Goal: Task Accomplishment & Management: Complete application form

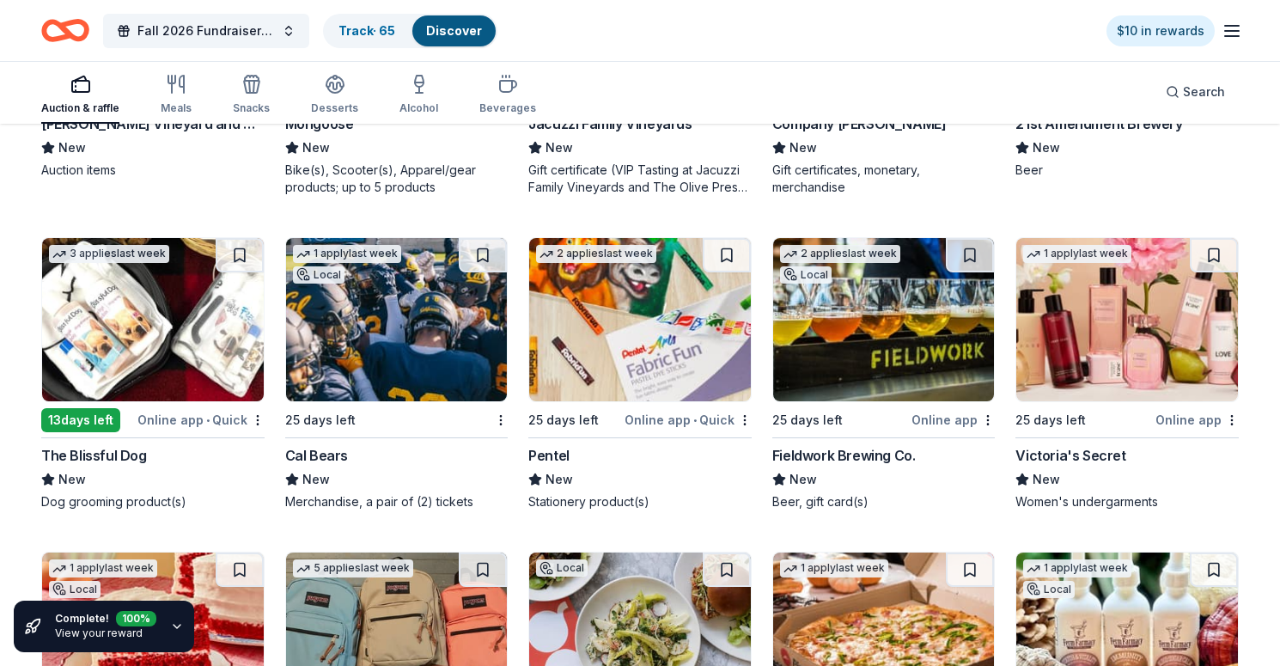
scroll to position [11912, 0]
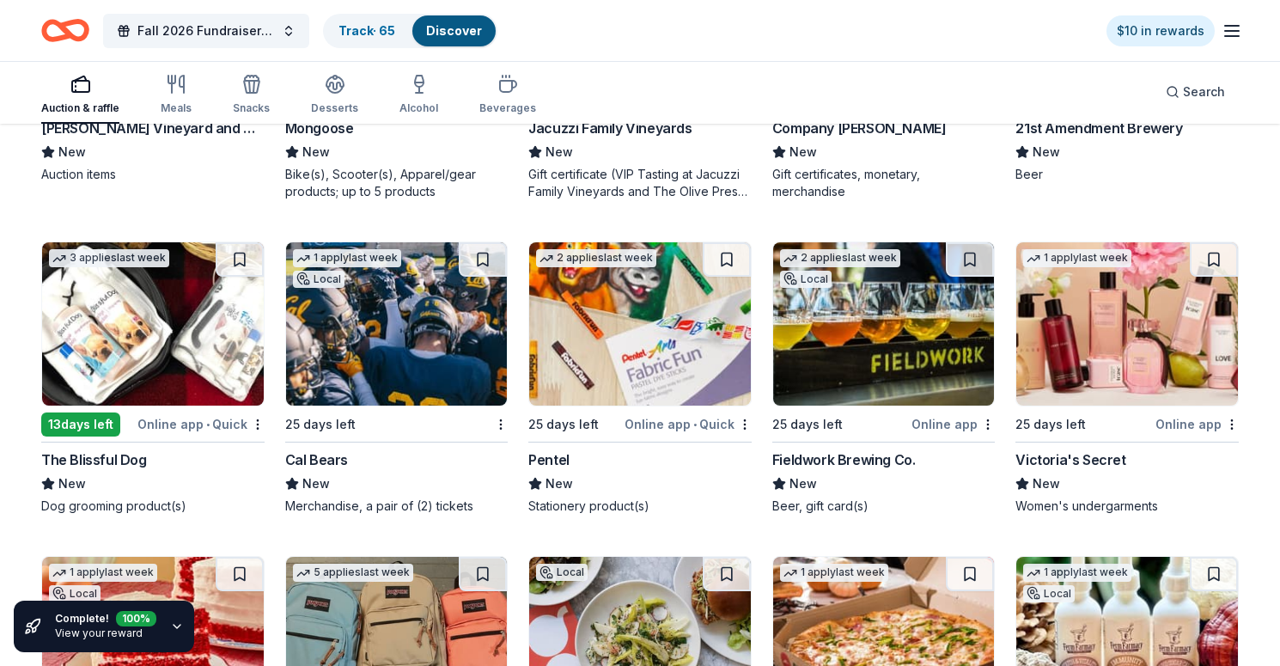
click at [879, 329] on img at bounding box center [884, 323] width 222 height 163
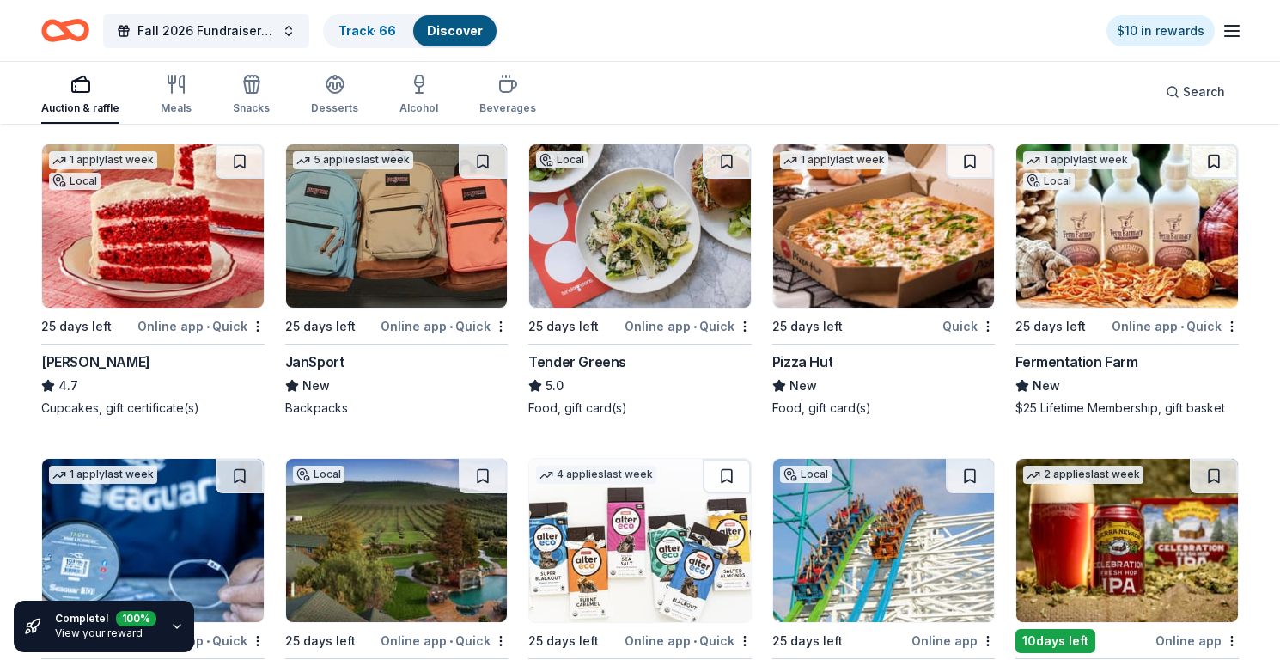
scroll to position [12325, 0]
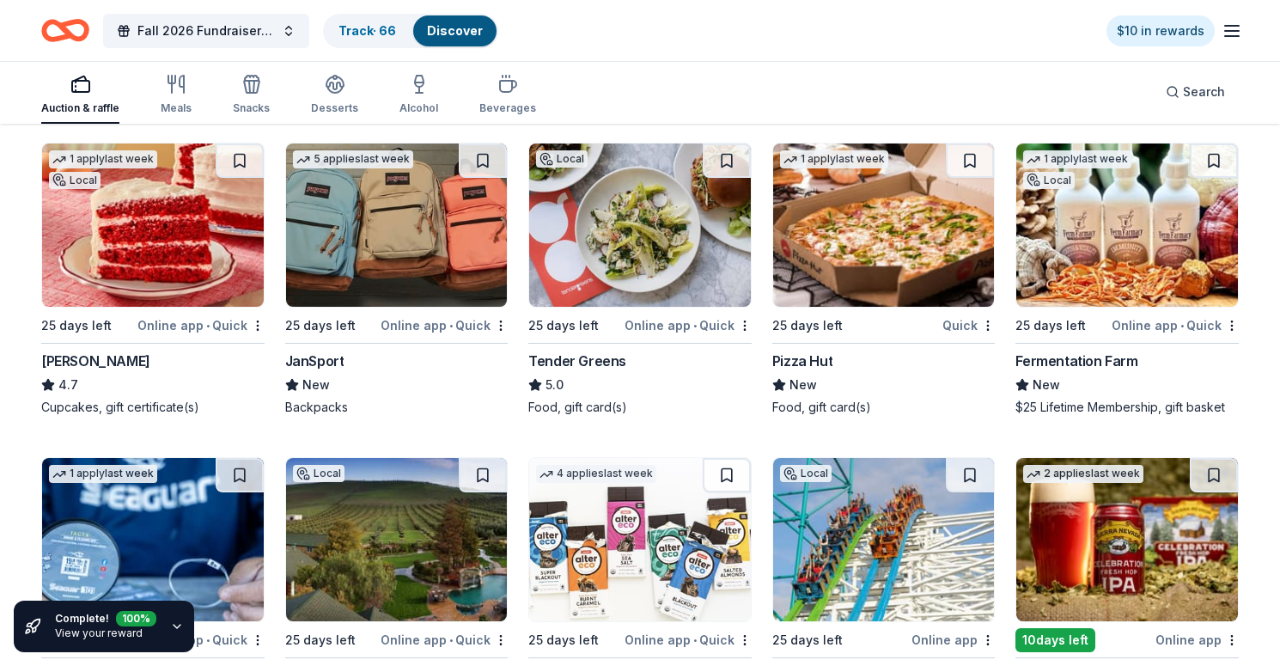
click at [178, 232] on img at bounding box center [153, 224] width 222 height 163
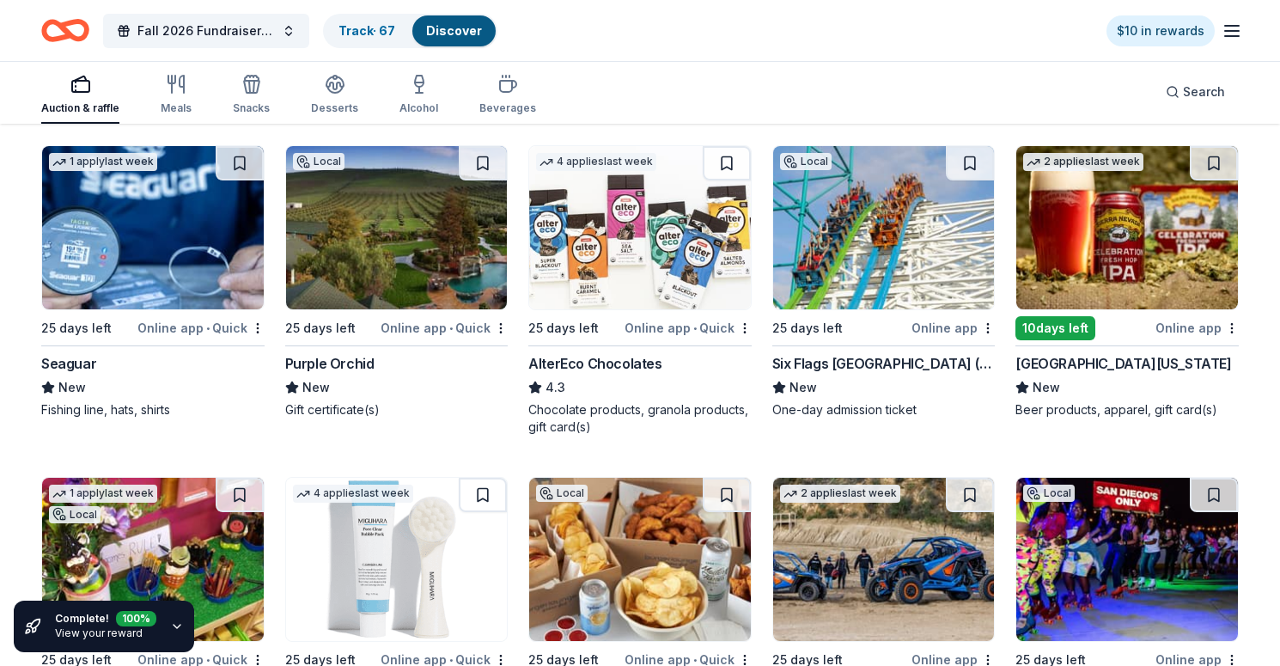
scroll to position [12637, 0]
click at [222, 235] on img at bounding box center [153, 227] width 222 height 163
click at [454, 260] on img at bounding box center [397, 227] width 222 height 163
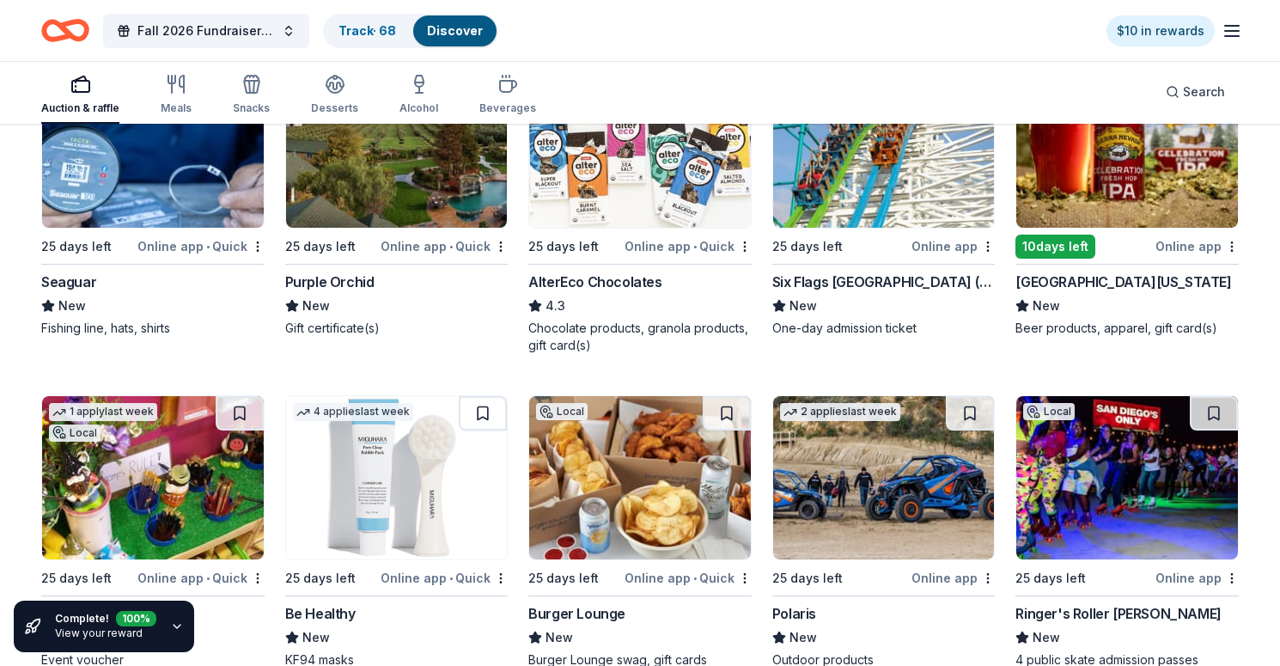
scroll to position [12716, 0]
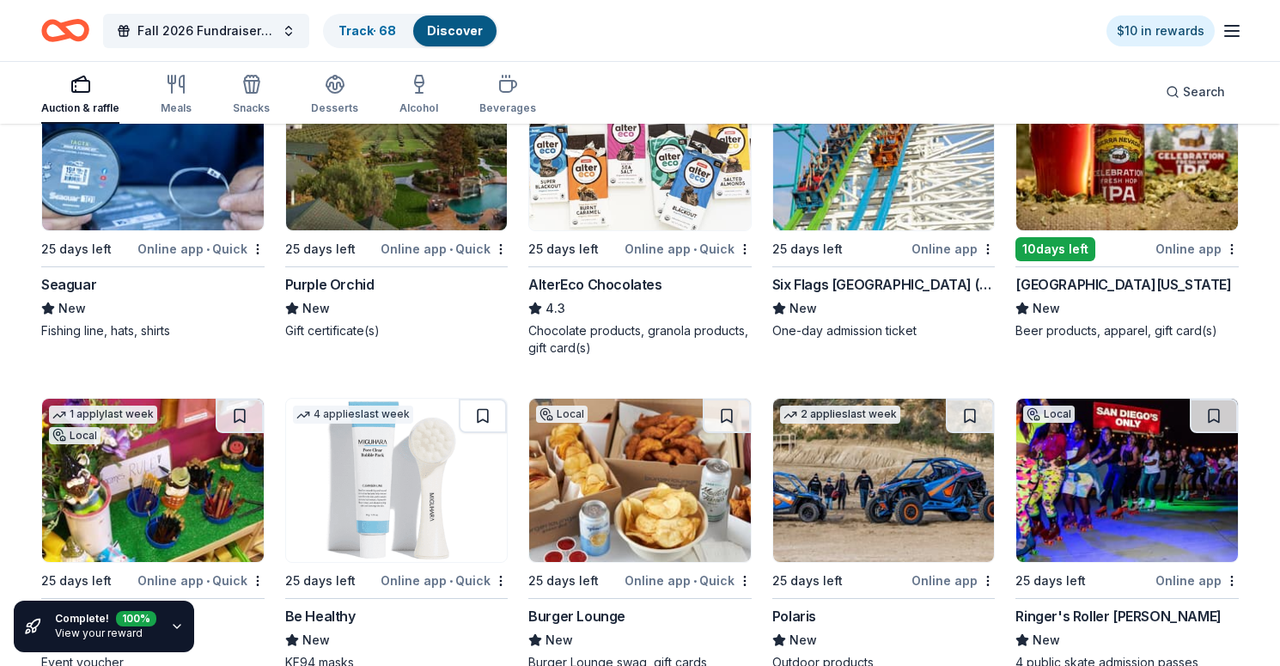
click at [711, 173] on img at bounding box center [640, 148] width 222 height 163
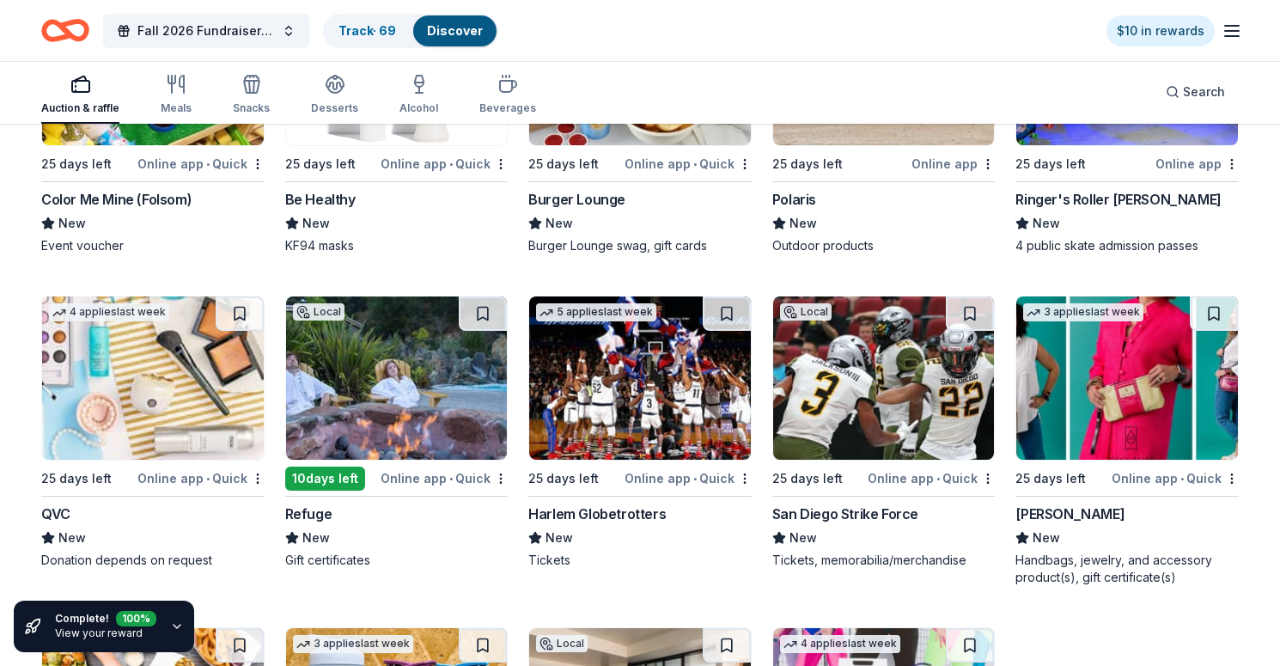
scroll to position [13134, 0]
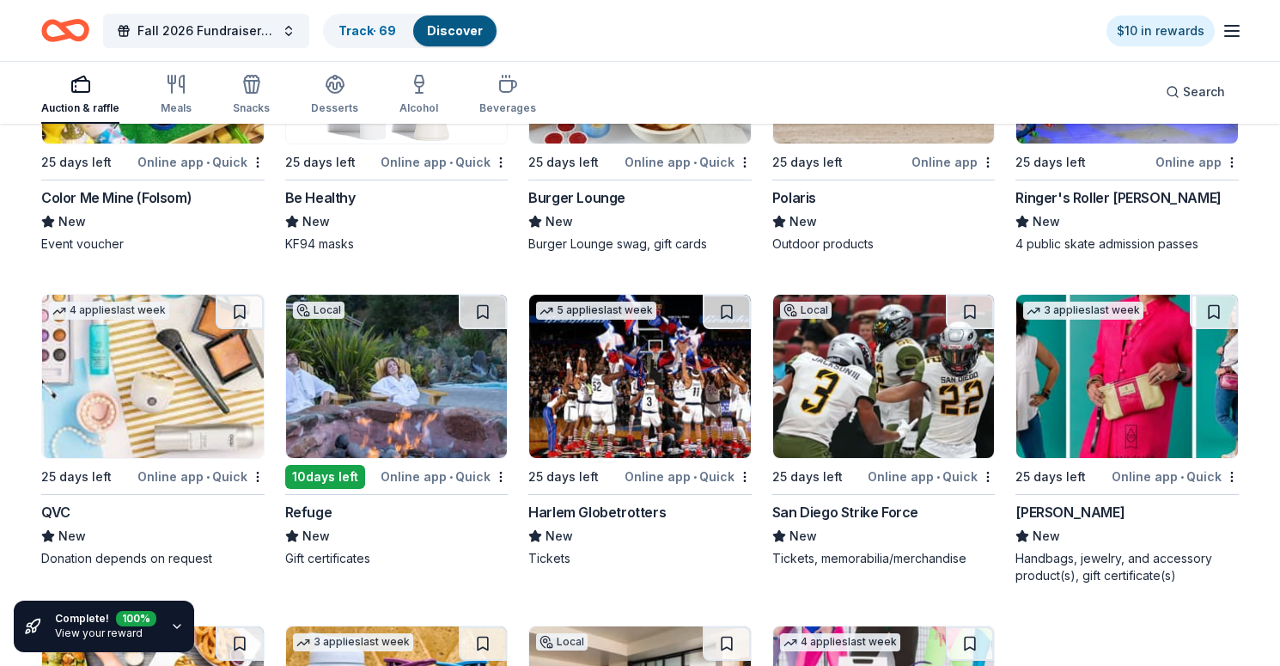
click at [385, 379] on img at bounding box center [397, 376] width 222 height 163
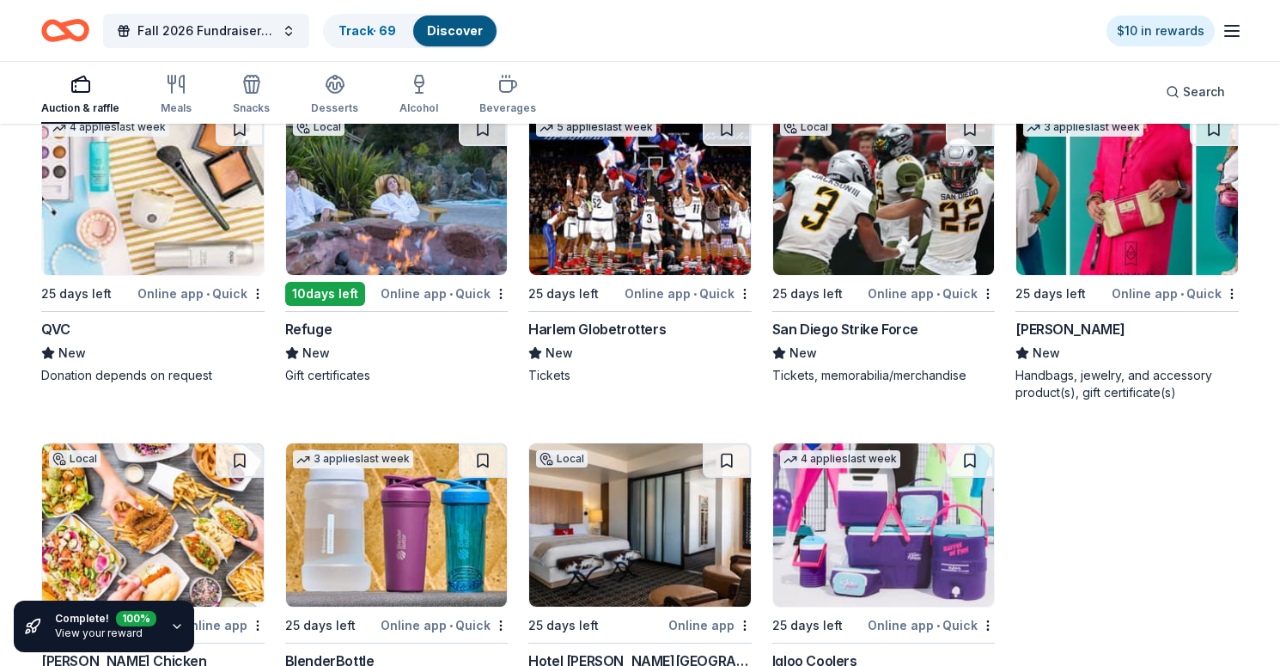
scroll to position [13288, 0]
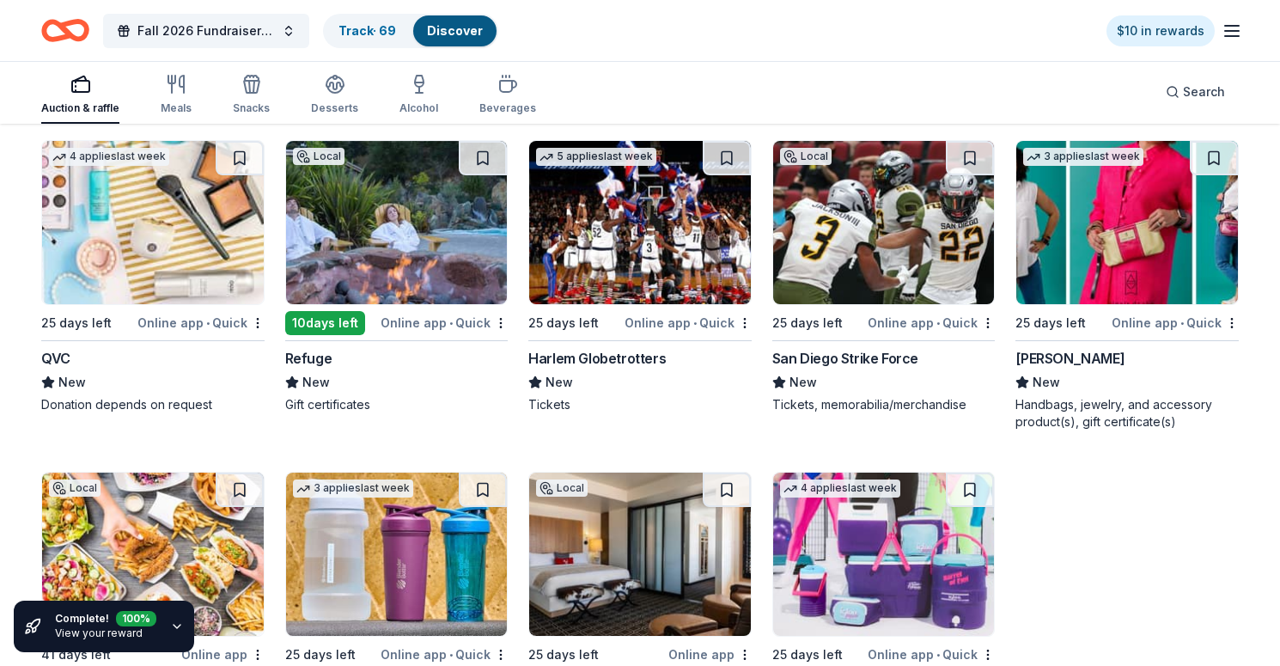
click at [1094, 228] on img at bounding box center [1127, 222] width 222 height 163
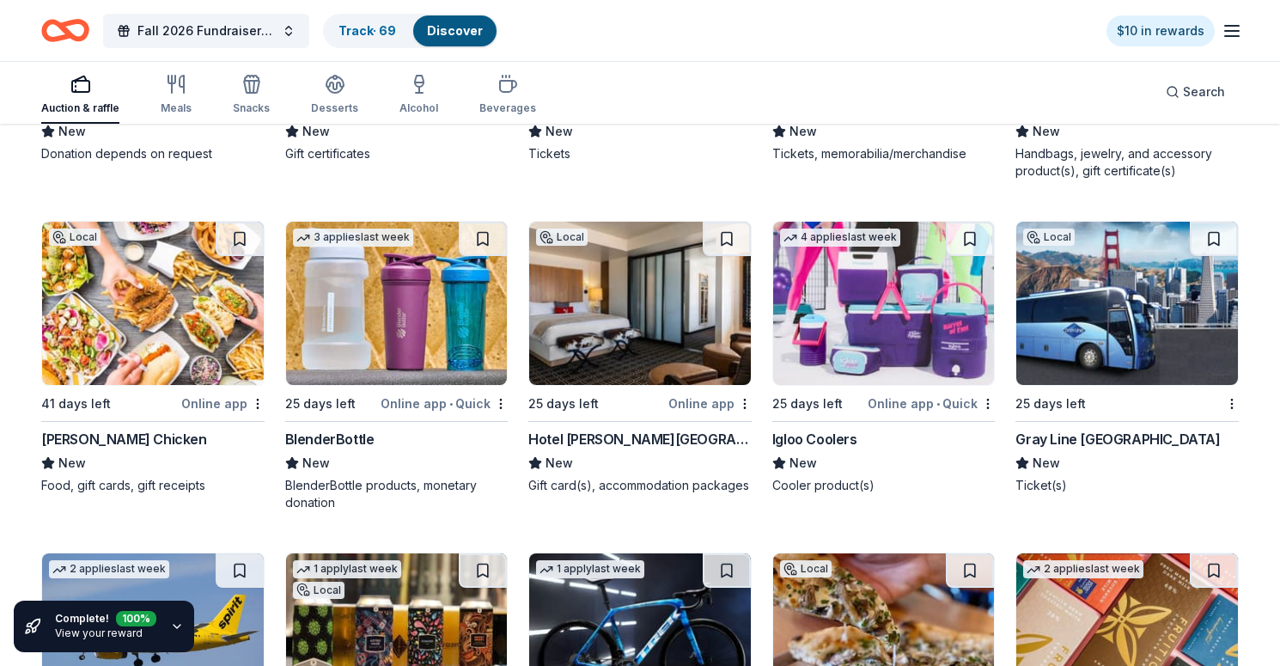
scroll to position [13541, 0]
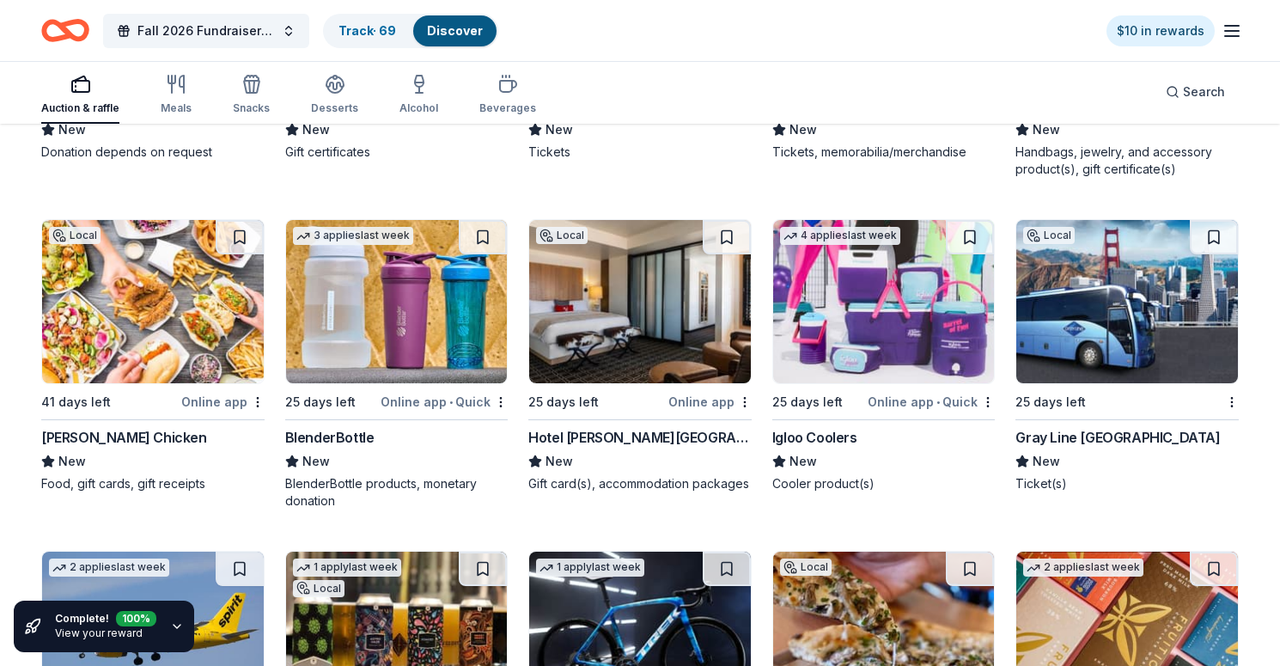
click at [131, 290] on img at bounding box center [153, 301] width 222 height 163
click at [653, 347] on img at bounding box center [640, 301] width 222 height 163
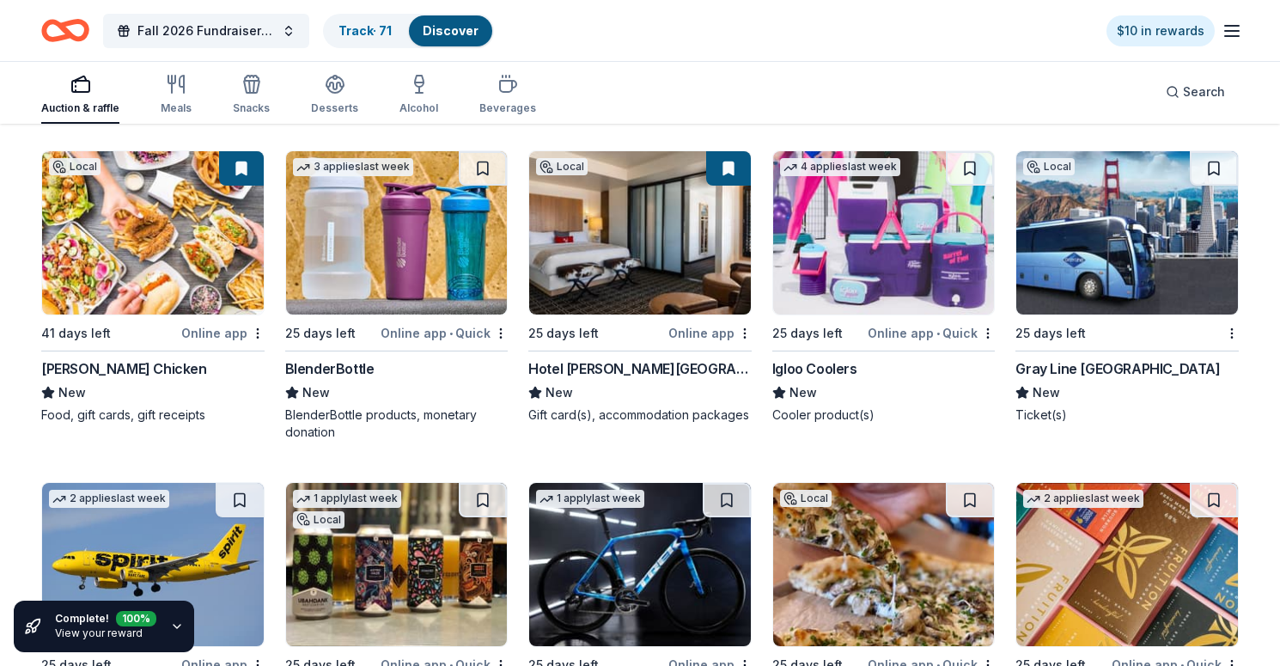
click at [1133, 194] on img at bounding box center [1127, 232] width 222 height 163
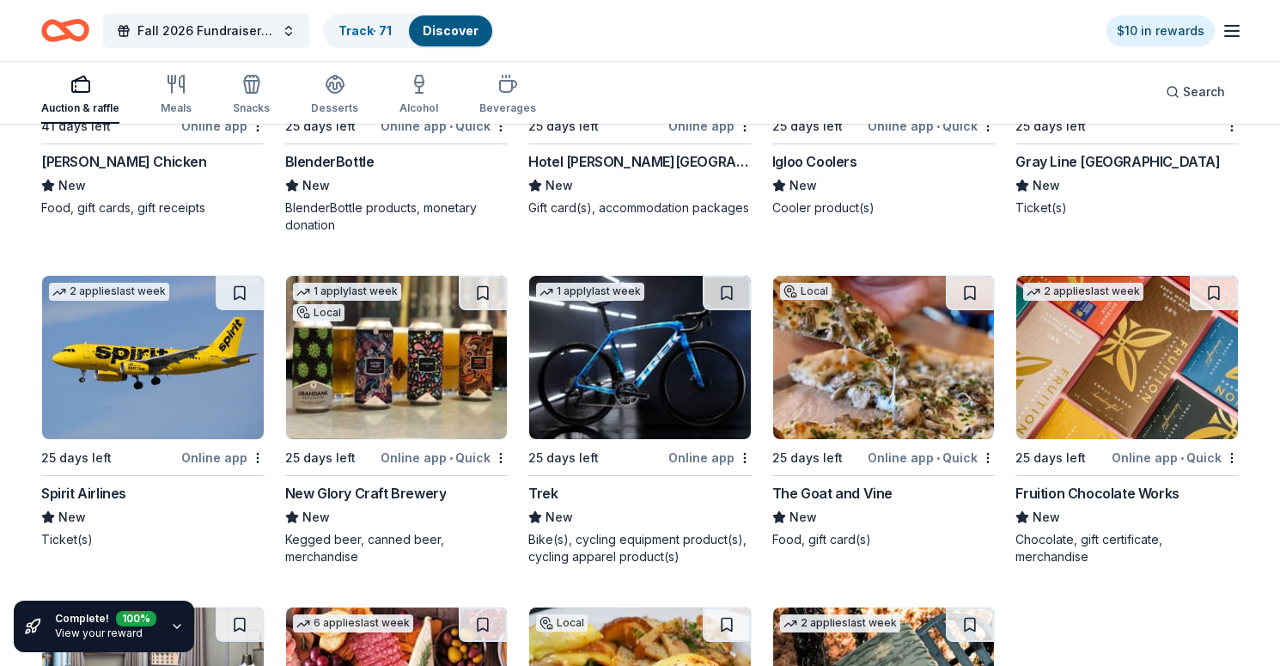
scroll to position [13818, 0]
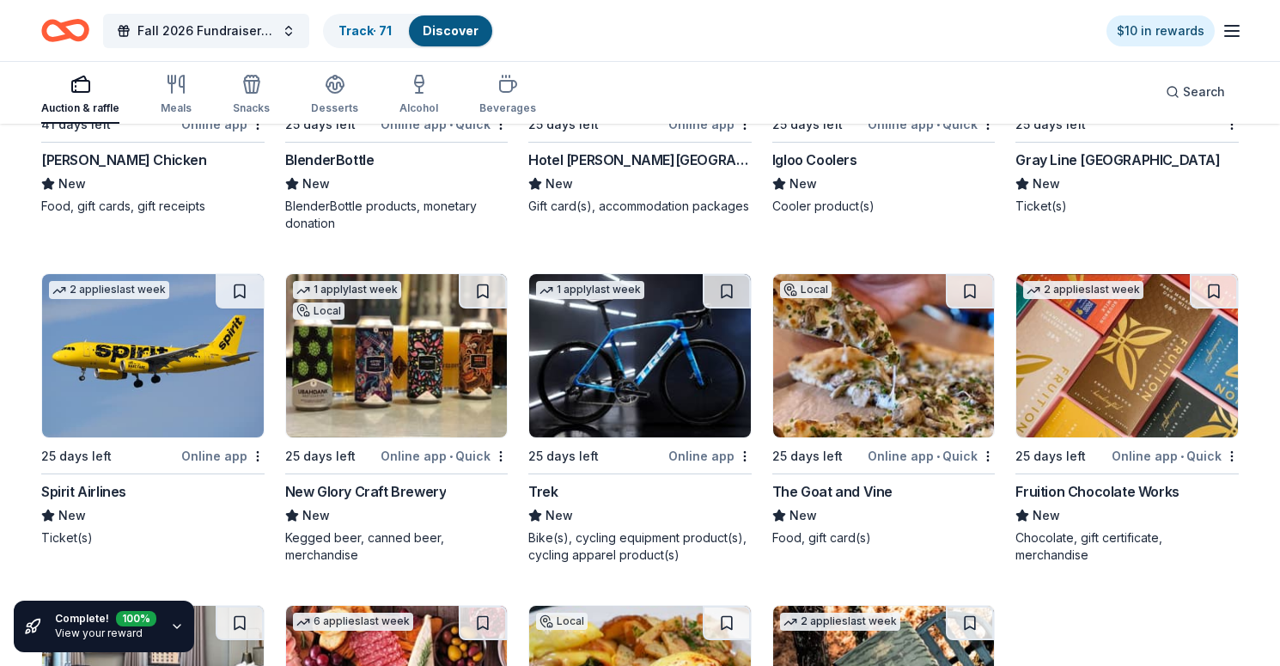
click at [406, 357] on img at bounding box center [397, 355] width 222 height 163
click at [1128, 382] on img at bounding box center [1127, 355] width 222 height 163
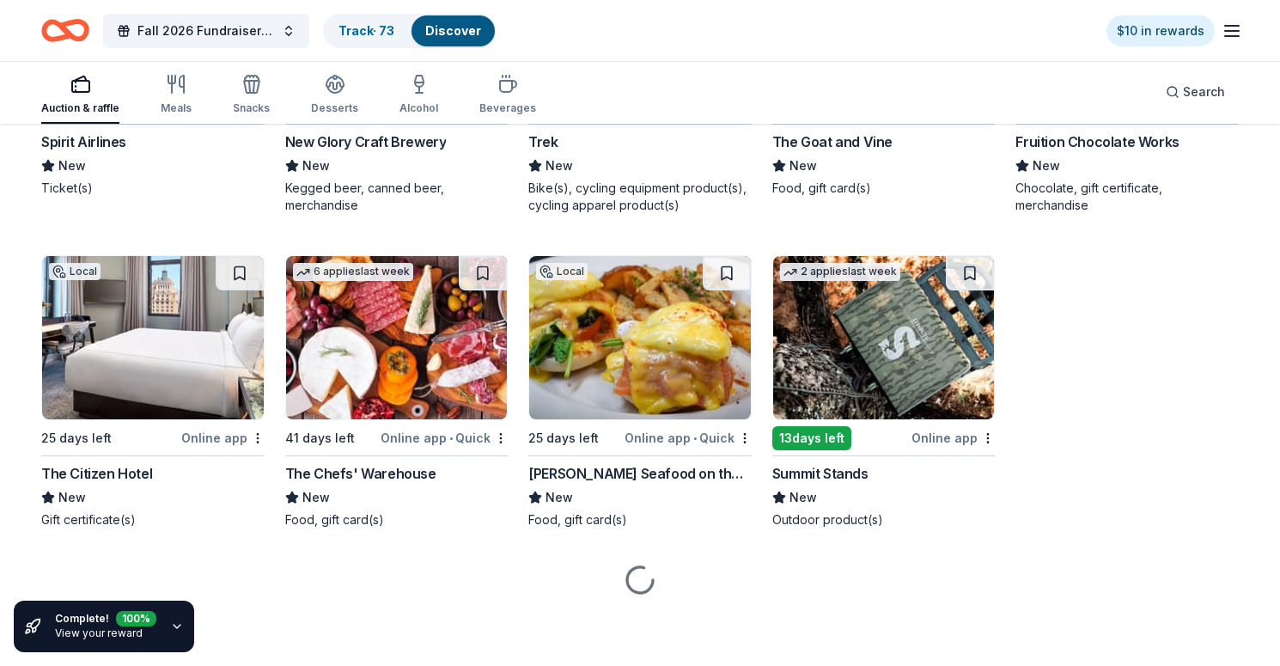
scroll to position [14168, 0]
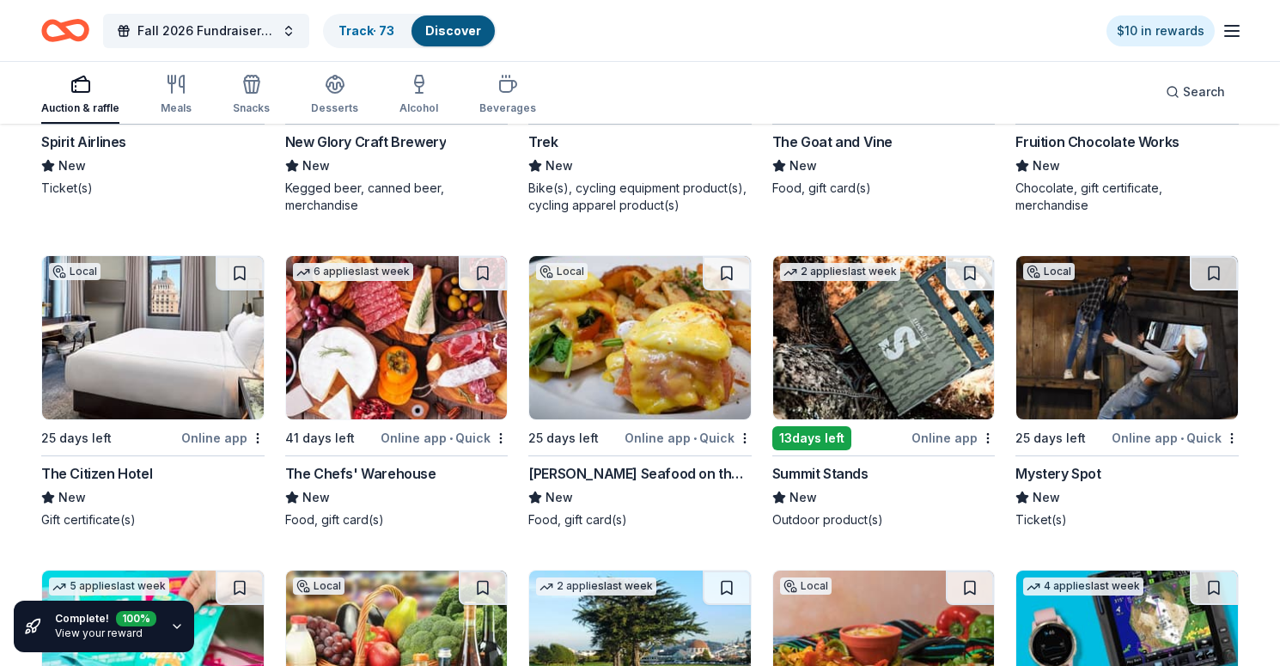
click at [215, 387] on img at bounding box center [153, 337] width 222 height 163
click at [413, 333] on img at bounding box center [397, 337] width 222 height 163
click at [693, 377] on img at bounding box center [640, 337] width 222 height 163
click at [1108, 371] on img at bounding box center [1127, 337] width 222 height 163
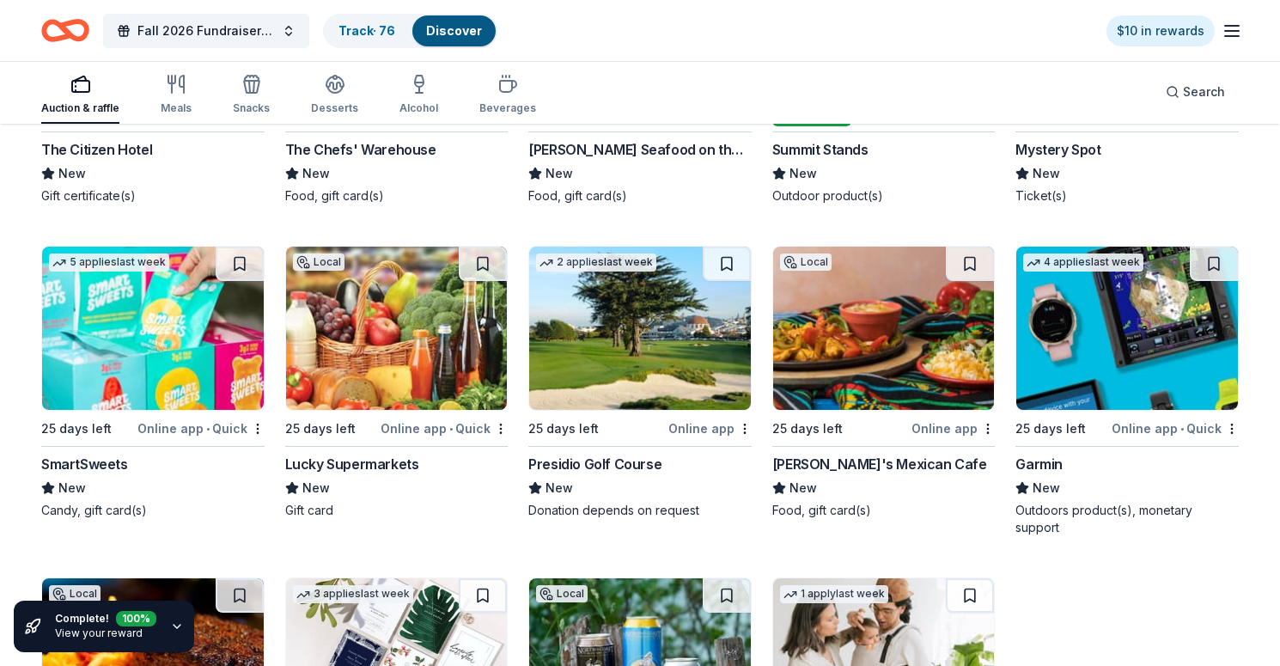
scroll to position [14495, 0]
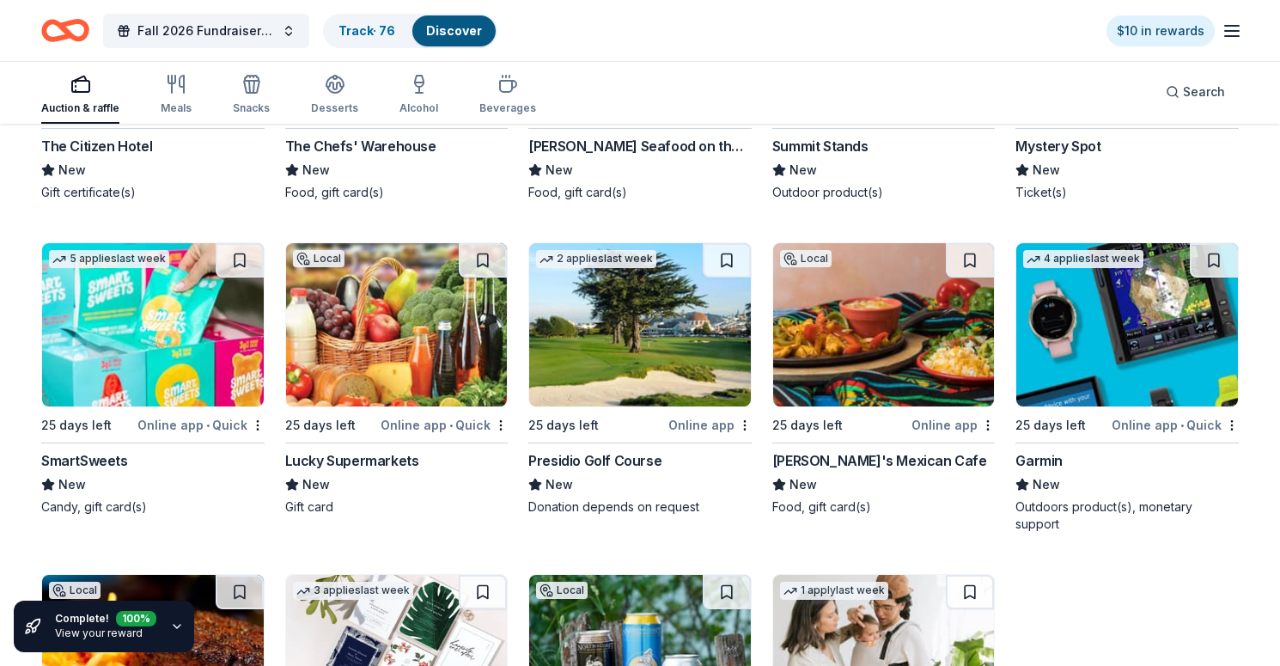
click at [418, 318] on img at bounding box center [397, 324] width 222 height 163
click at [650, 329] on img at bounding box center [640, 324] width 222 height 163
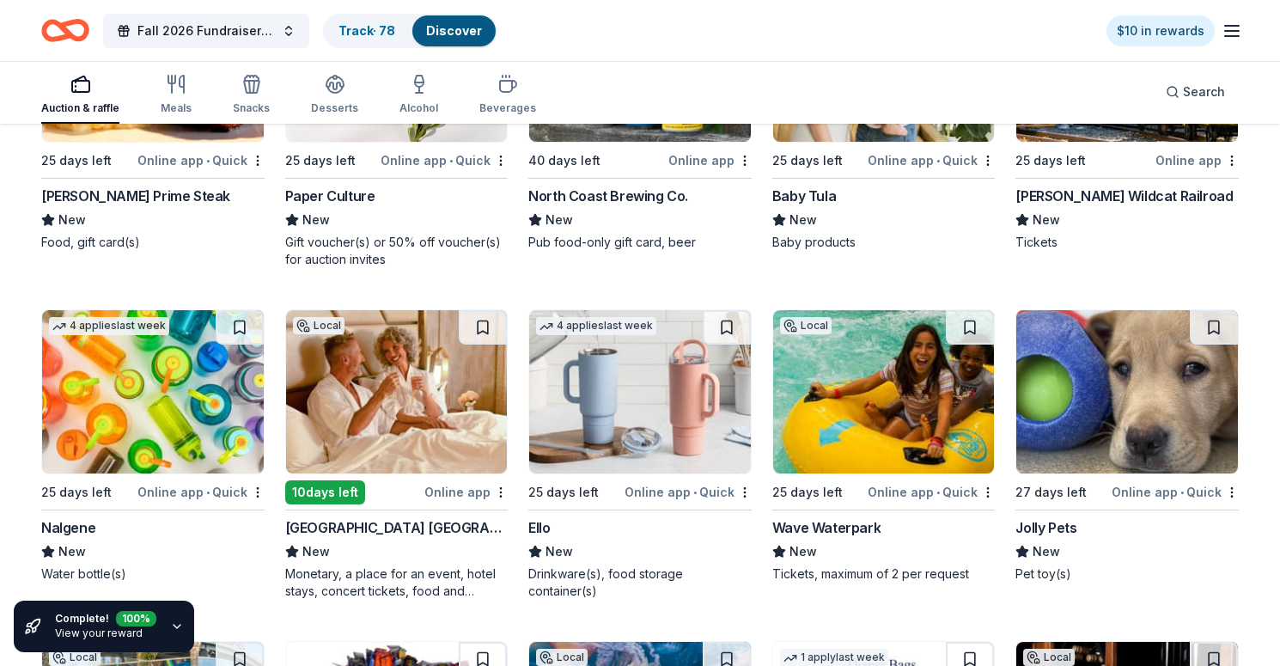
scroll to position [15094, 0]
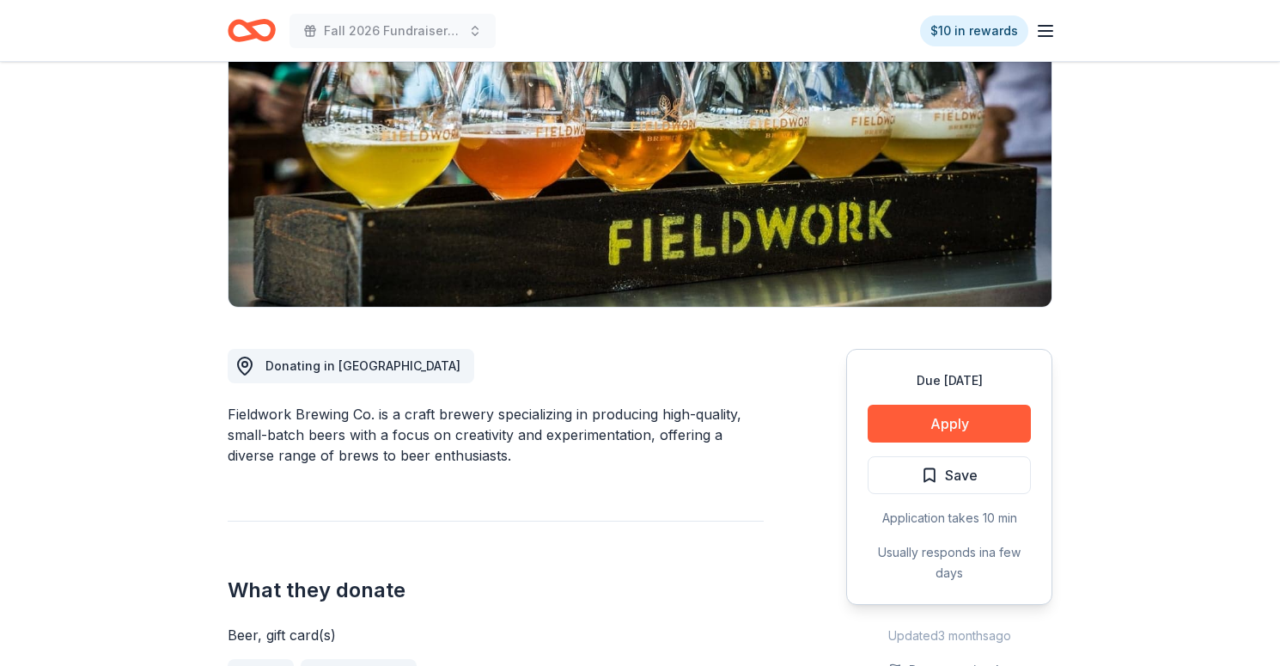
scroll to position [281, 0]
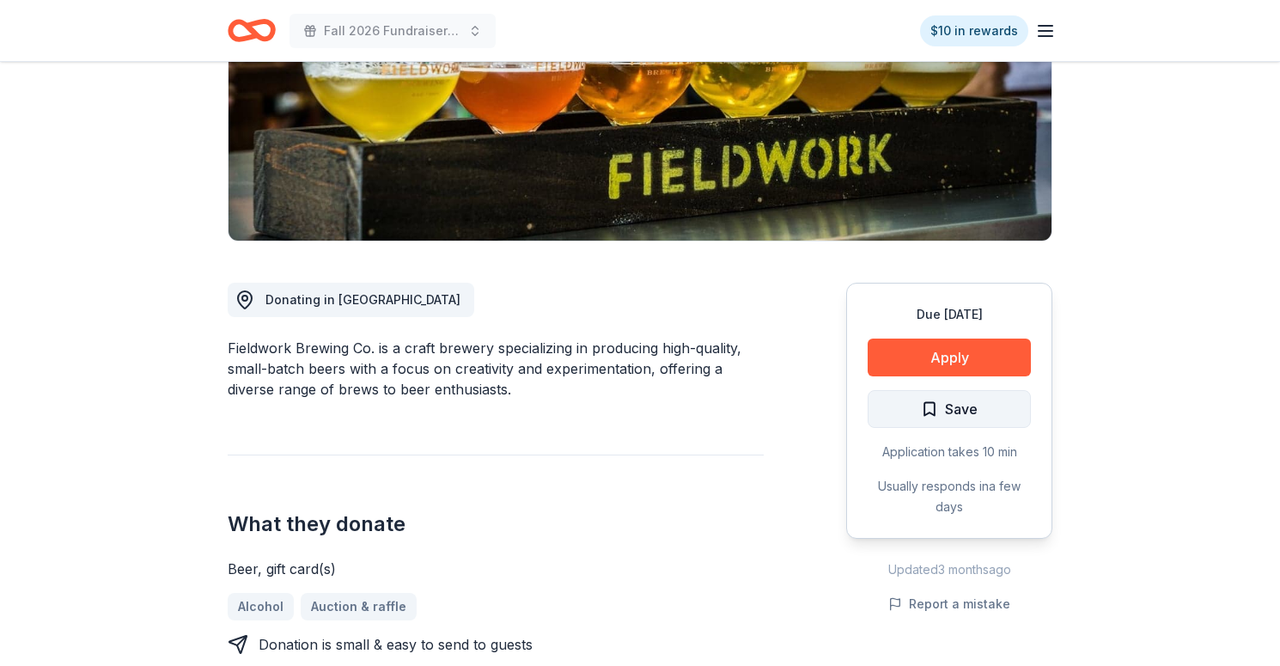
click at [927, 416] on span "Save" at bounding box center [949, 409] width 57 height 22
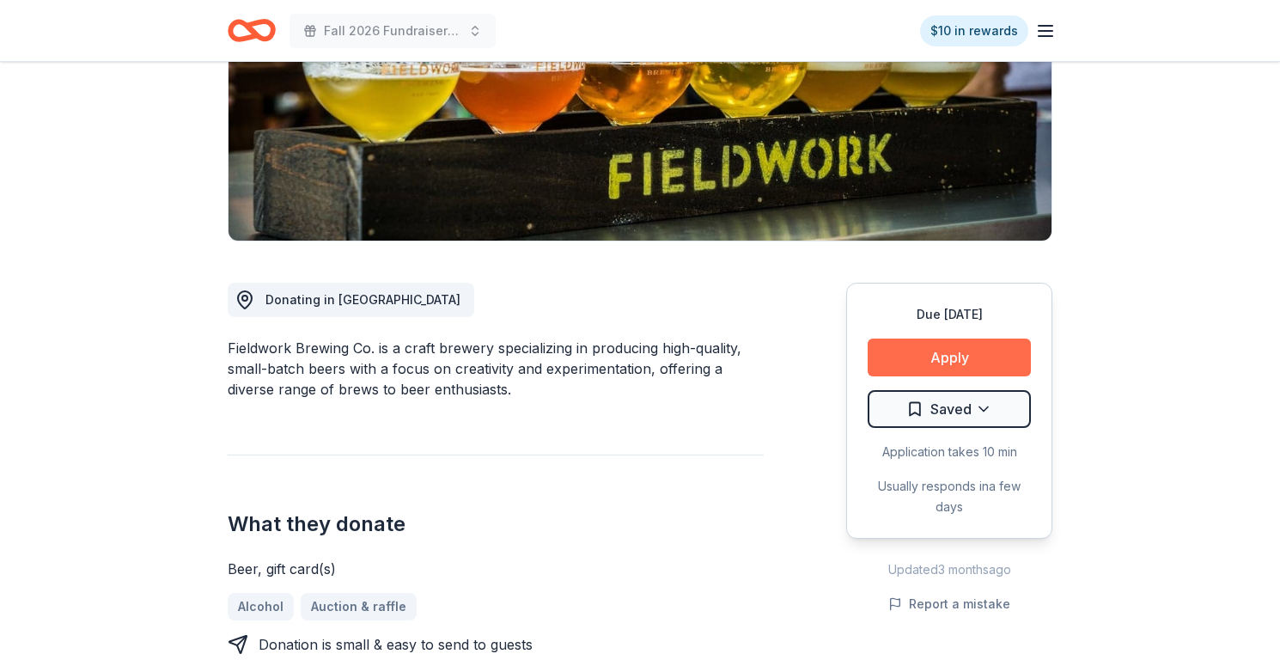
click at [966, 345] on button "Apply" at bounding box center [949, 358] width 163 height 38
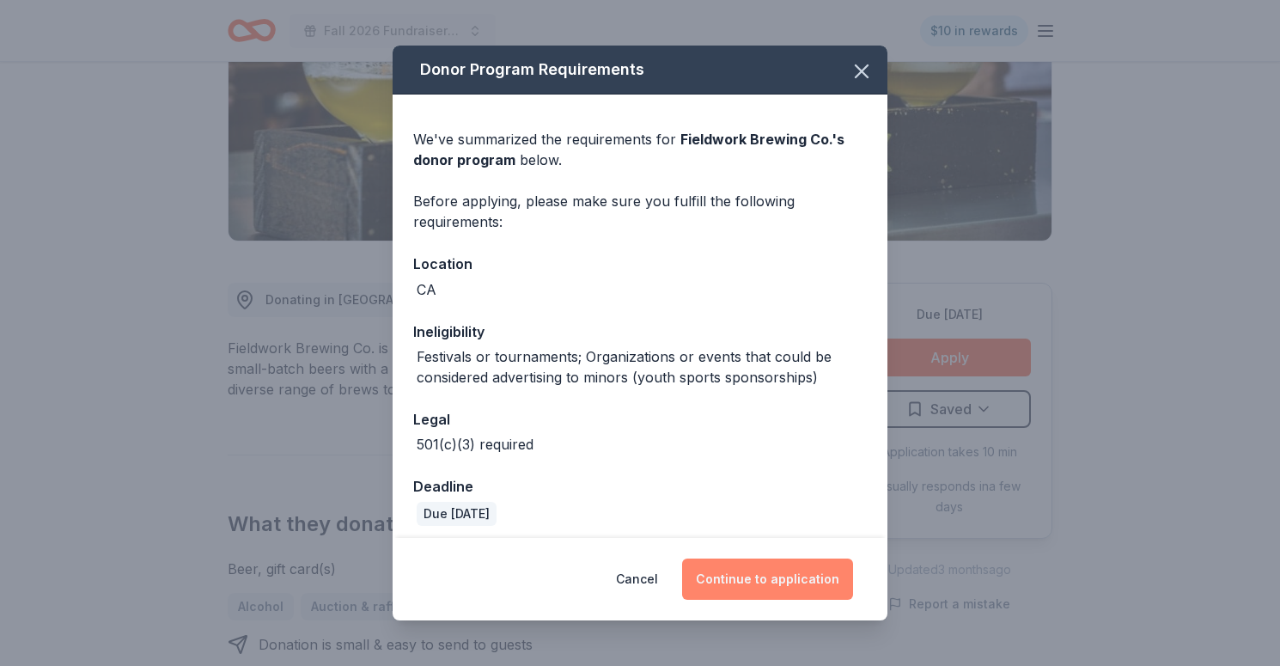
click at [804, 585] on button "Continue to application" at bounding box center [767, 579] width 171 height 41
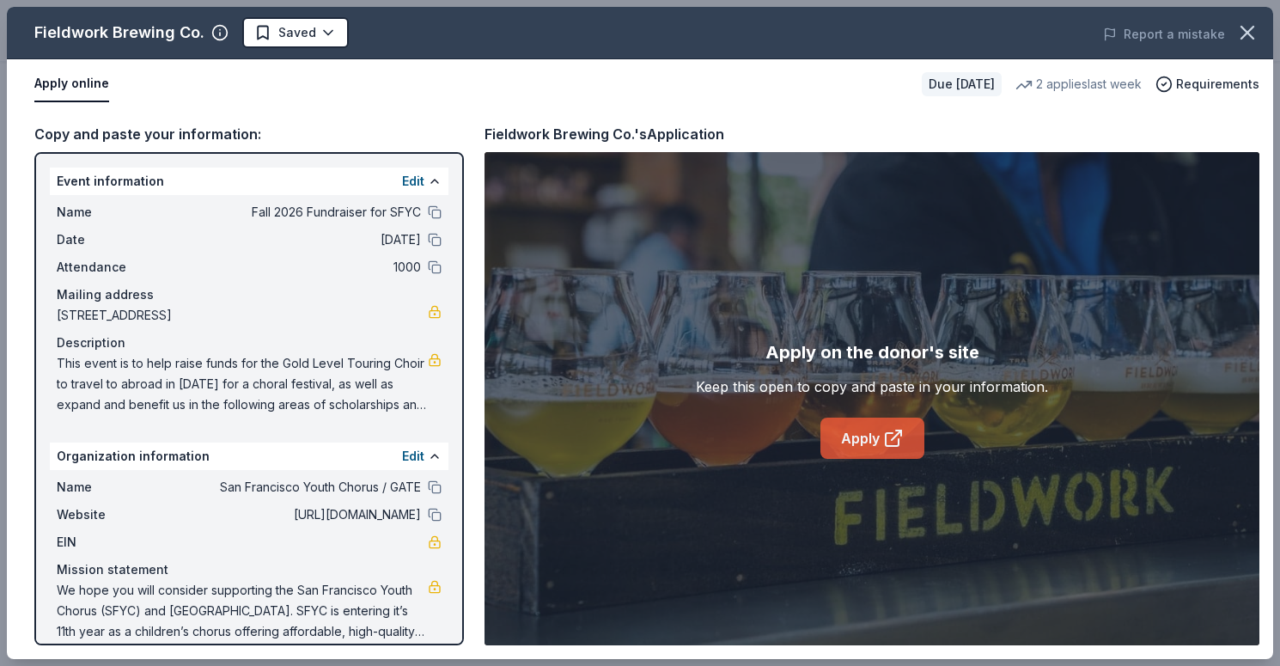
click at [861, 449] on link "Apply" at bounding box center [873, 438] width 104 height 41
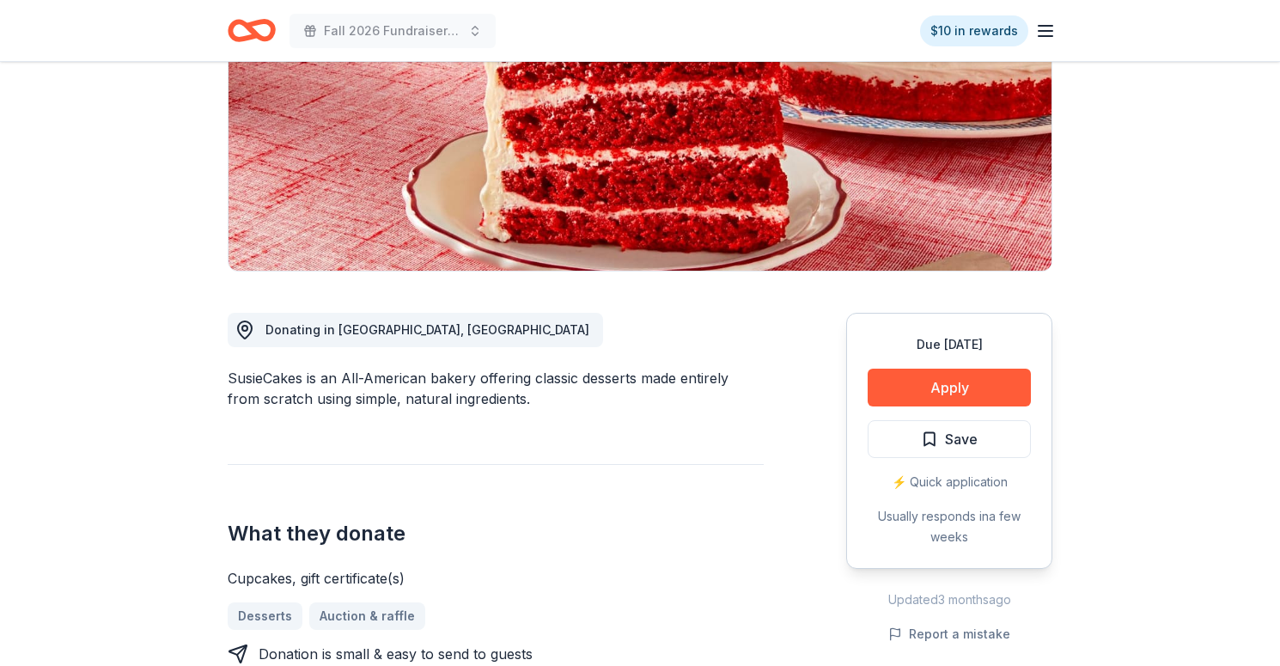
scroll to position [261, 0]
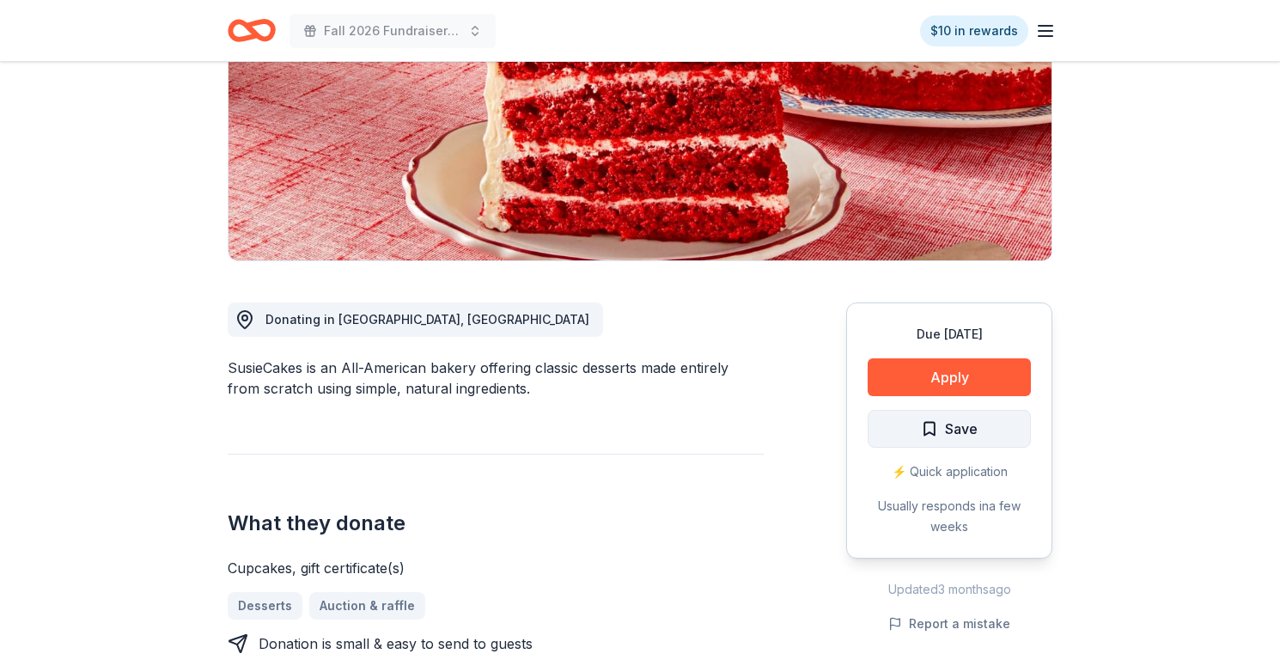
click at [955, 432] on span "Save" at bounding box center [961, 429] width 33 height 22
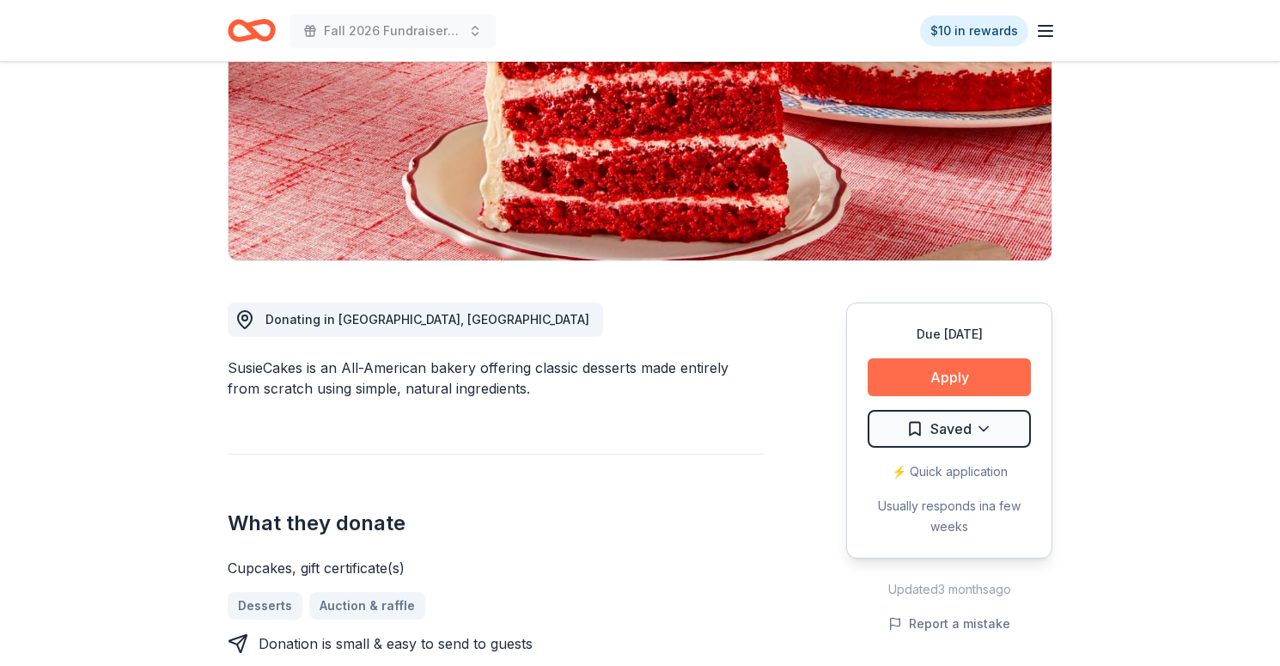
click at [966, 374] on button "Apply" at bounding box center [949, 377] width 163 height 38
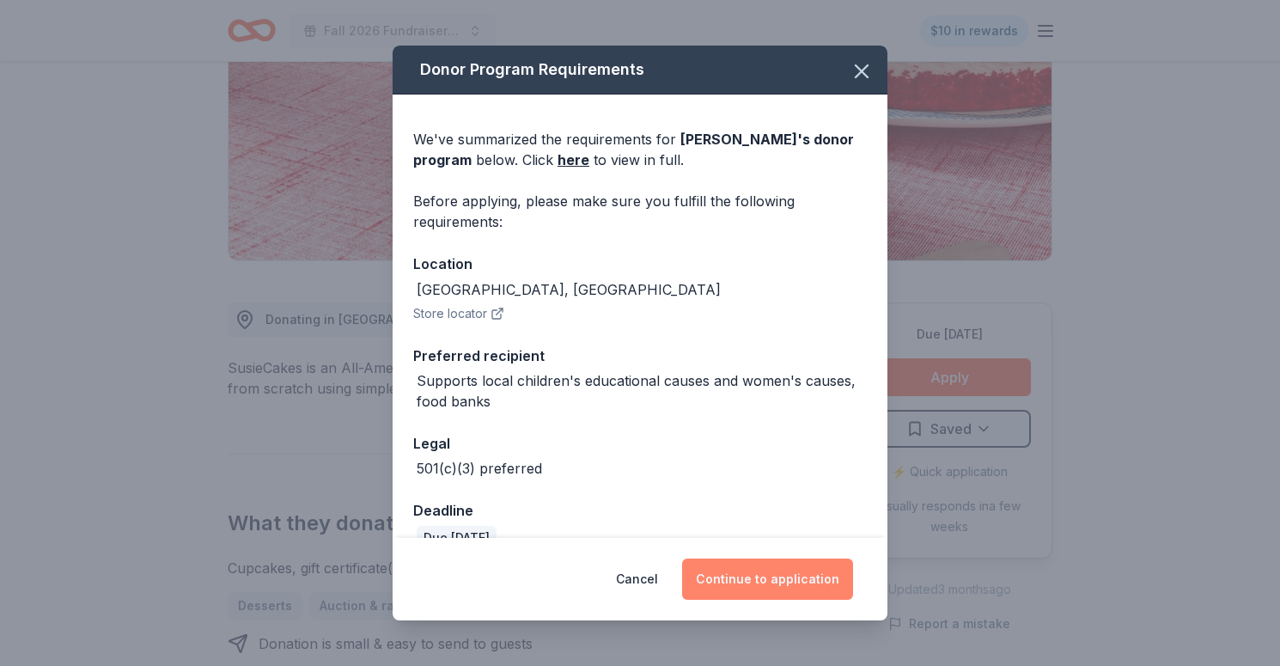
click at [745, 573] on button "Continue to application" at bounding box center [767, 579] width 171 height 41
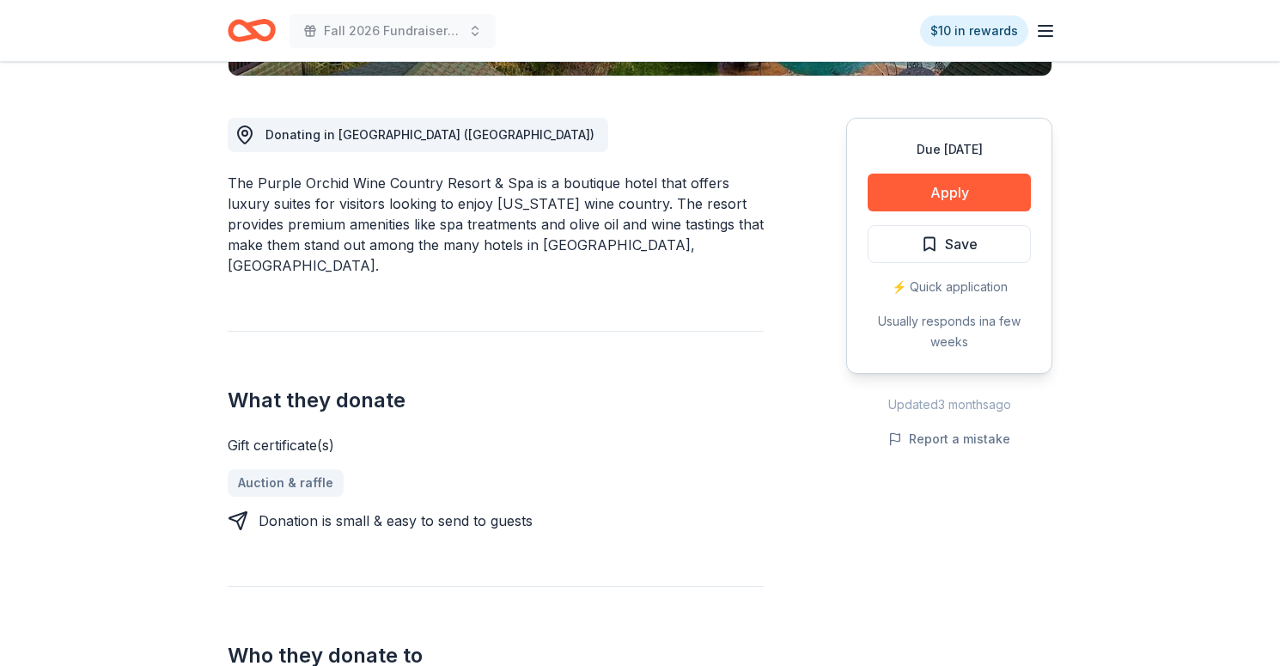
scroll to position [448, 0]
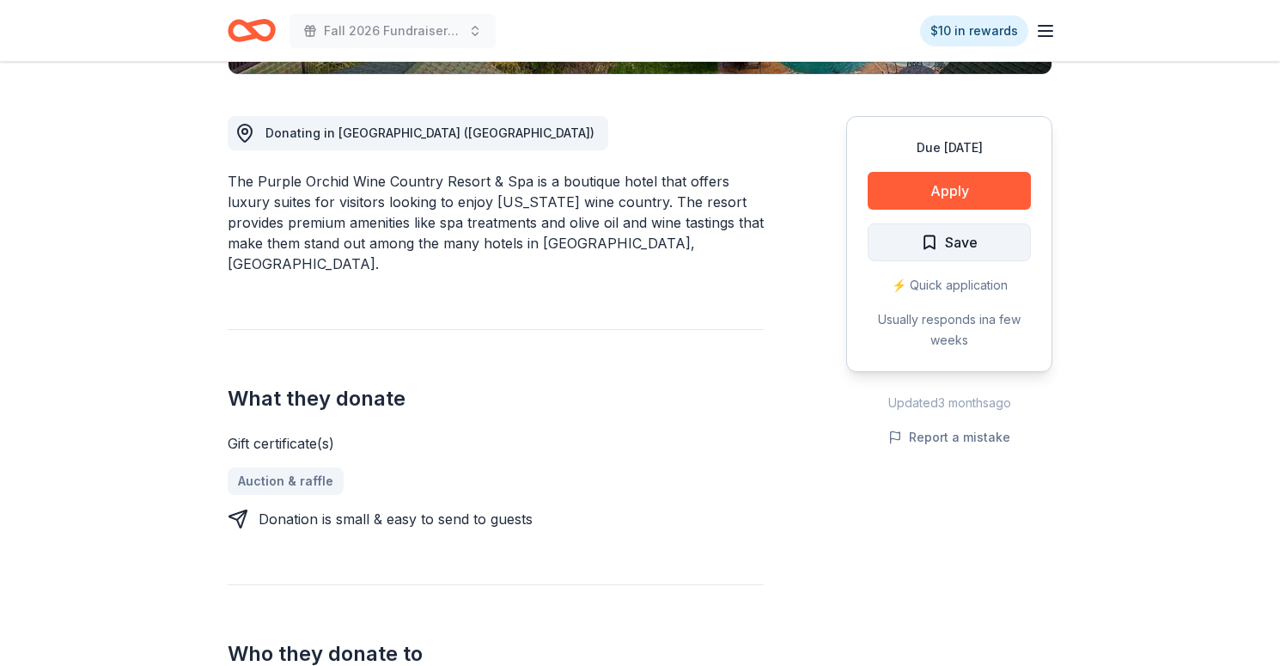
click at [1009, 231] on button "Save" at bounding box center [949, 242] width 163 height 38
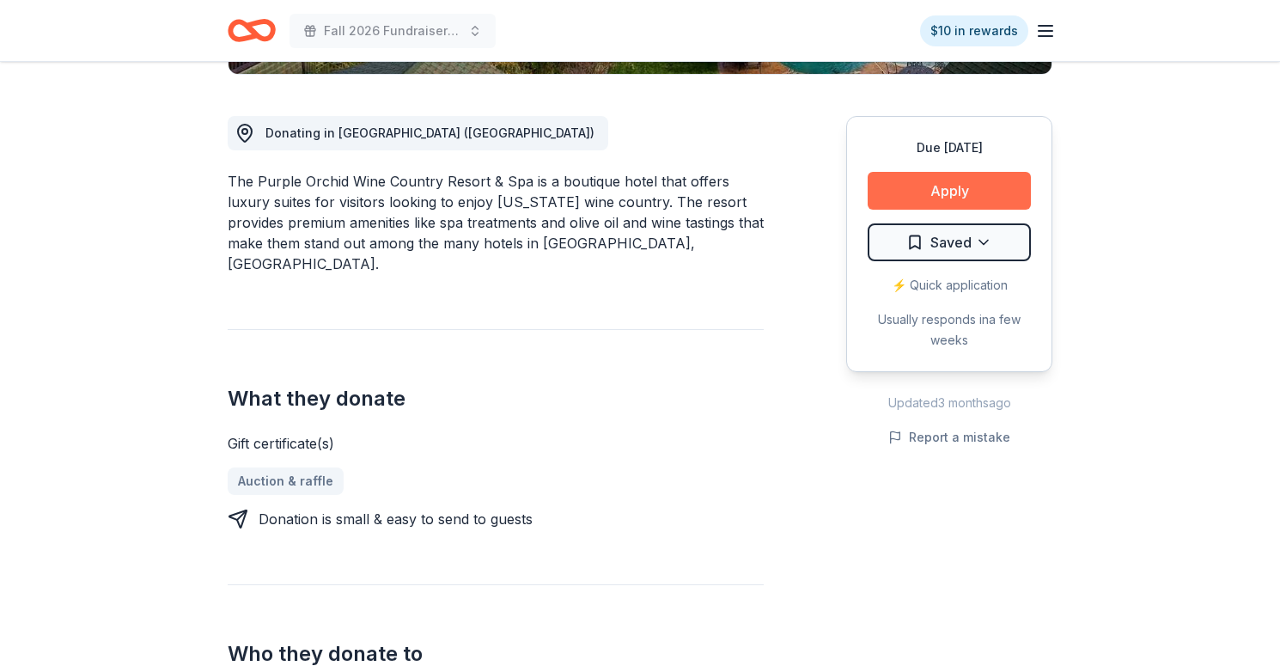
click at [986, 195] on button "Apply" at bounding box center [949, 191] width 163 height 38
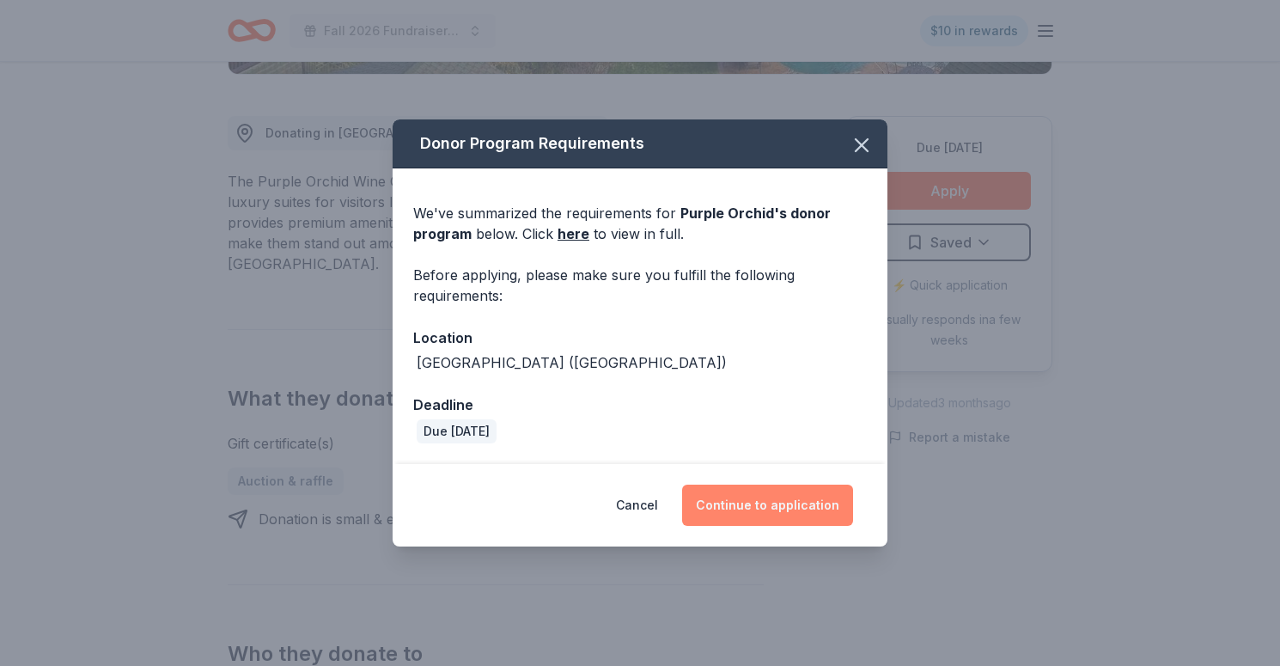
click at [760, 495] on button "Continue to application" at bounding box center [767, 505] width 171 height 41
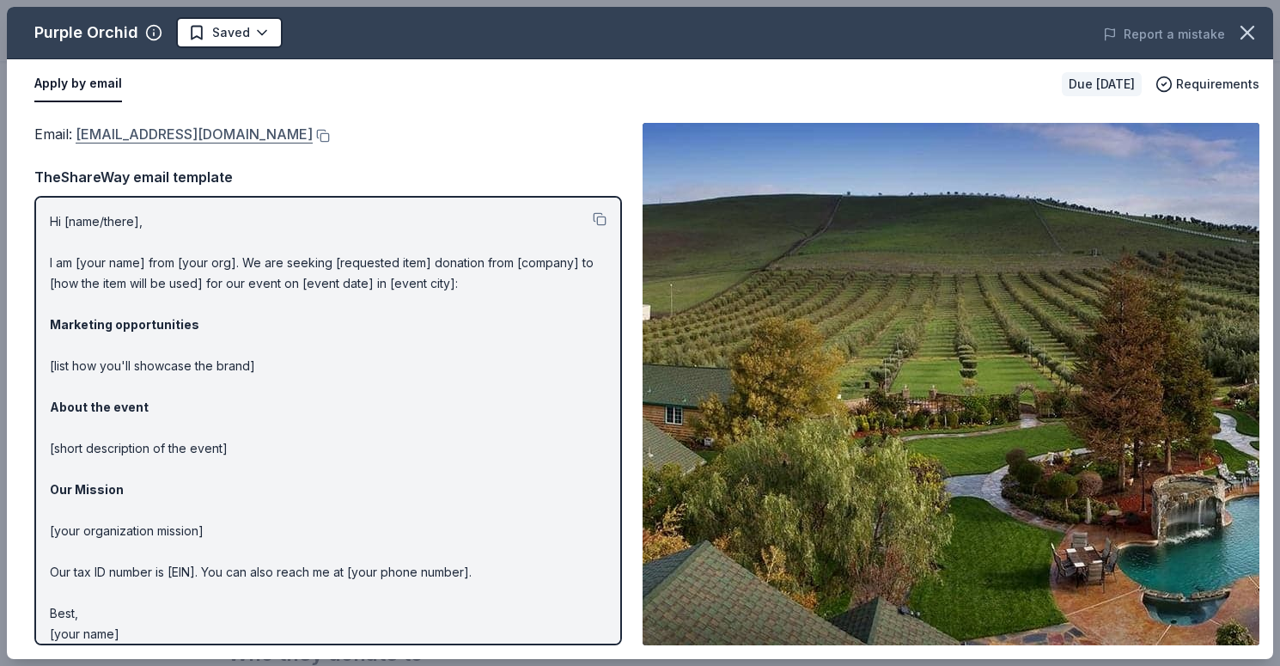
click at [231, 138] on link "rhiannon@purpleorchid.com" at bounding box center [194, 134] width 237 height 22
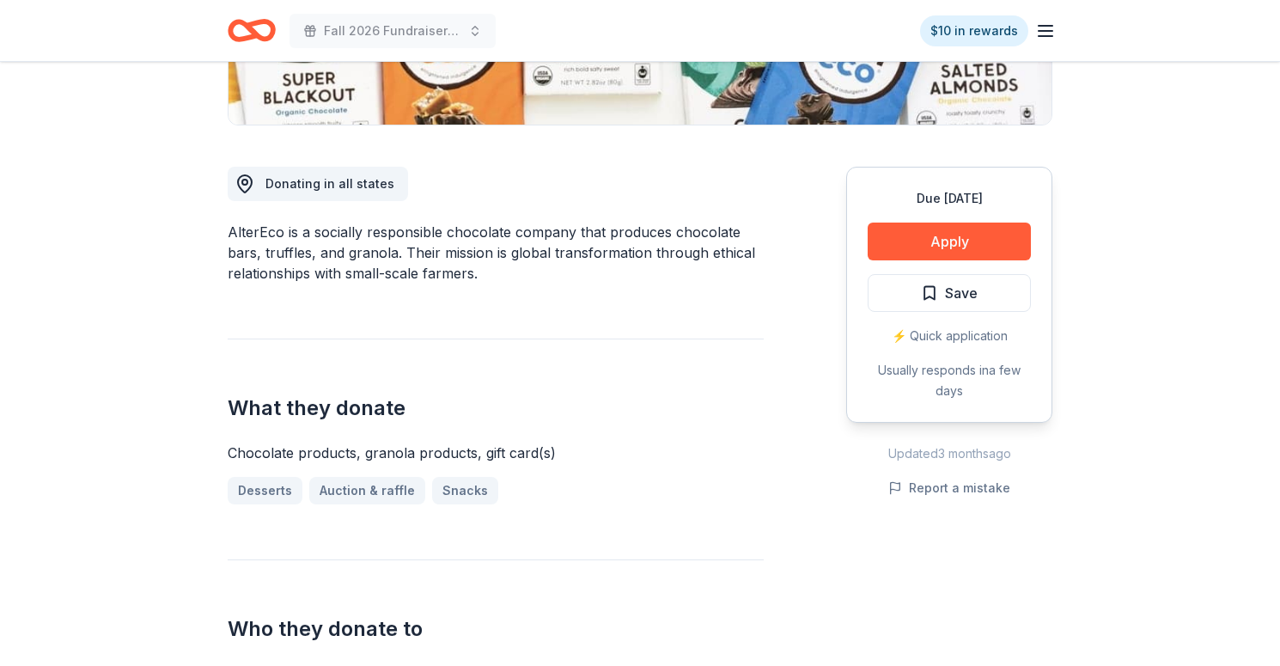
scroll to position [272, 0]
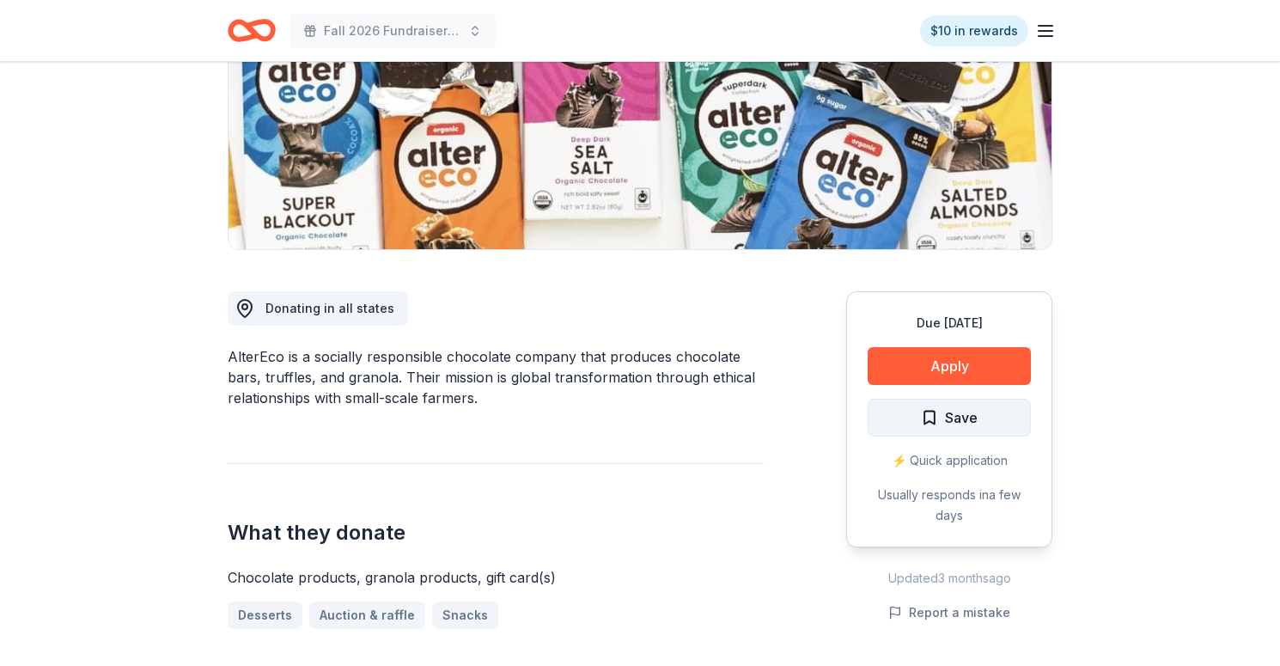
click at [938, 413] on span "Save" at bounding box center [949, 417] width 57 height 22
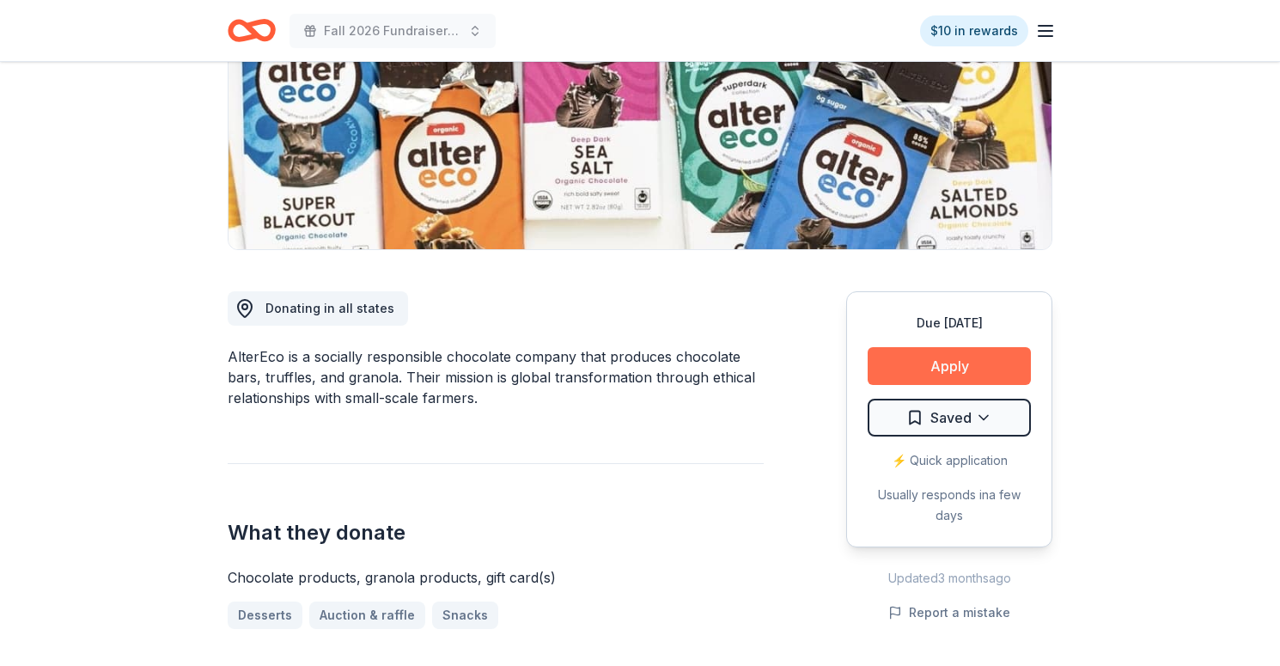
click at [980, 370] on button "Apply" at bounding box center [949, 366] width 163 height 38
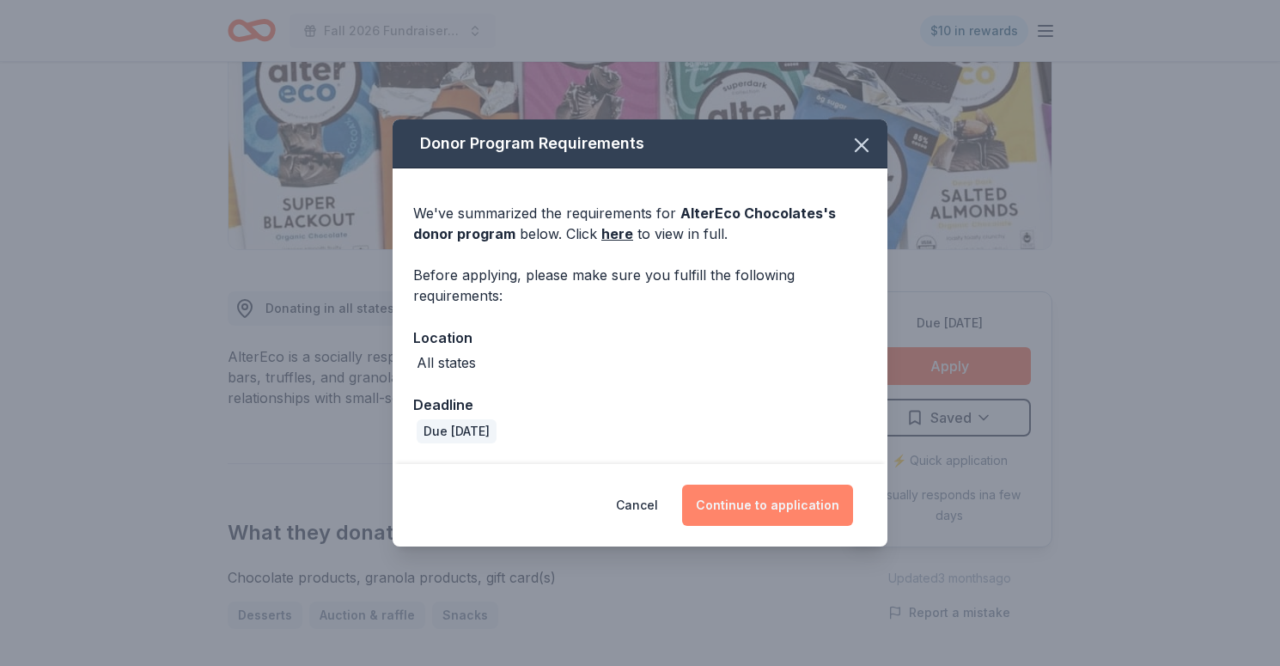
click at [797, 497] on button "Continue to application" at bounding box center [767, 505] width 171 height 41
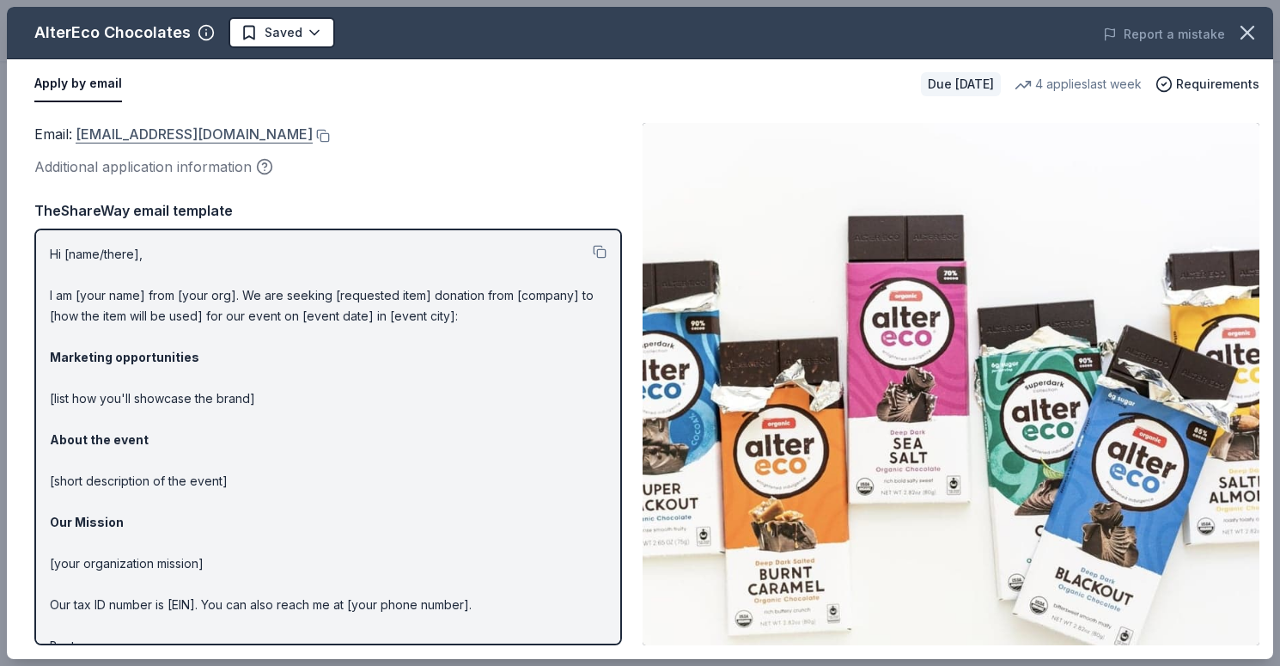
click at [202, 139] on link "shop@alterecofoods.com" at bounding box center [194, 134] width 237 height 22
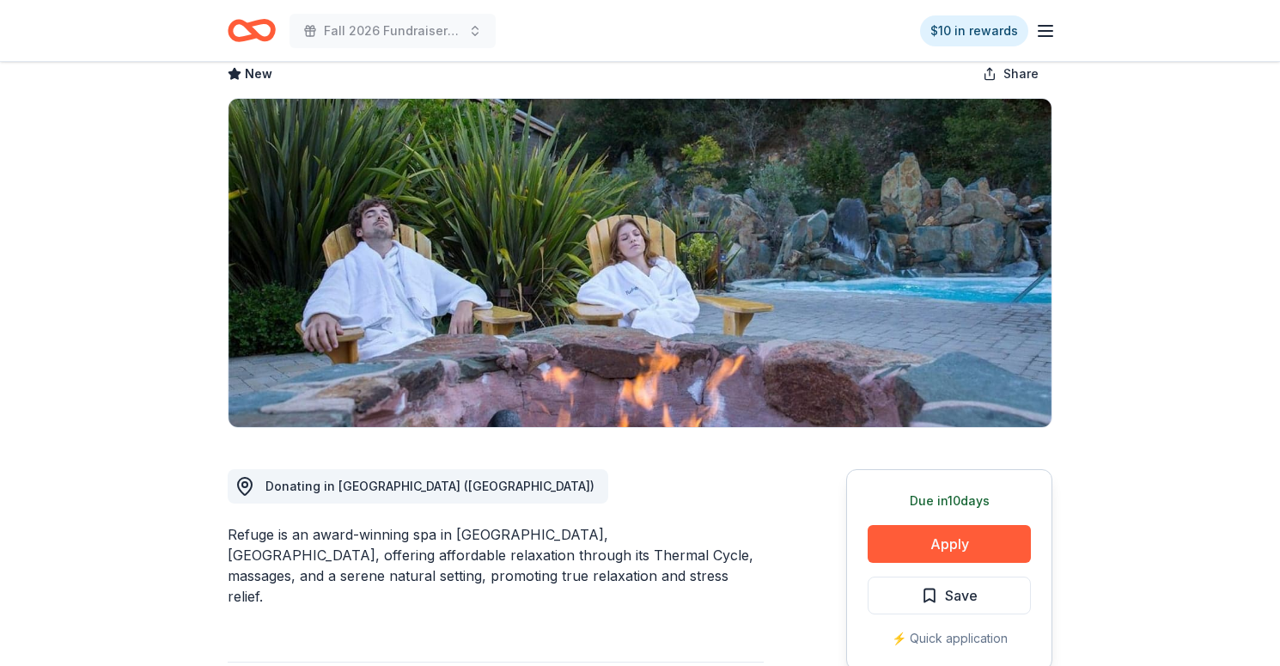
scroll to position [95, 0]
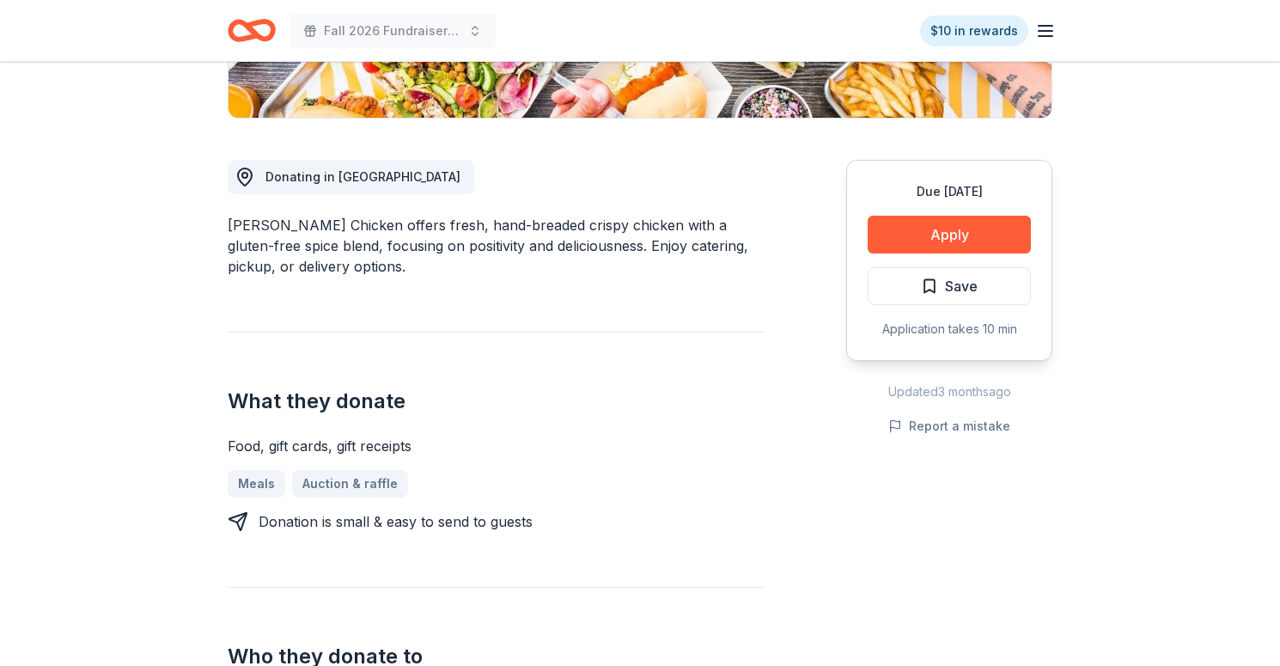
scroll to position [405, 0]
click at [958, 288] on span "Save" at bounding box center [961, 285] width 33 height 22
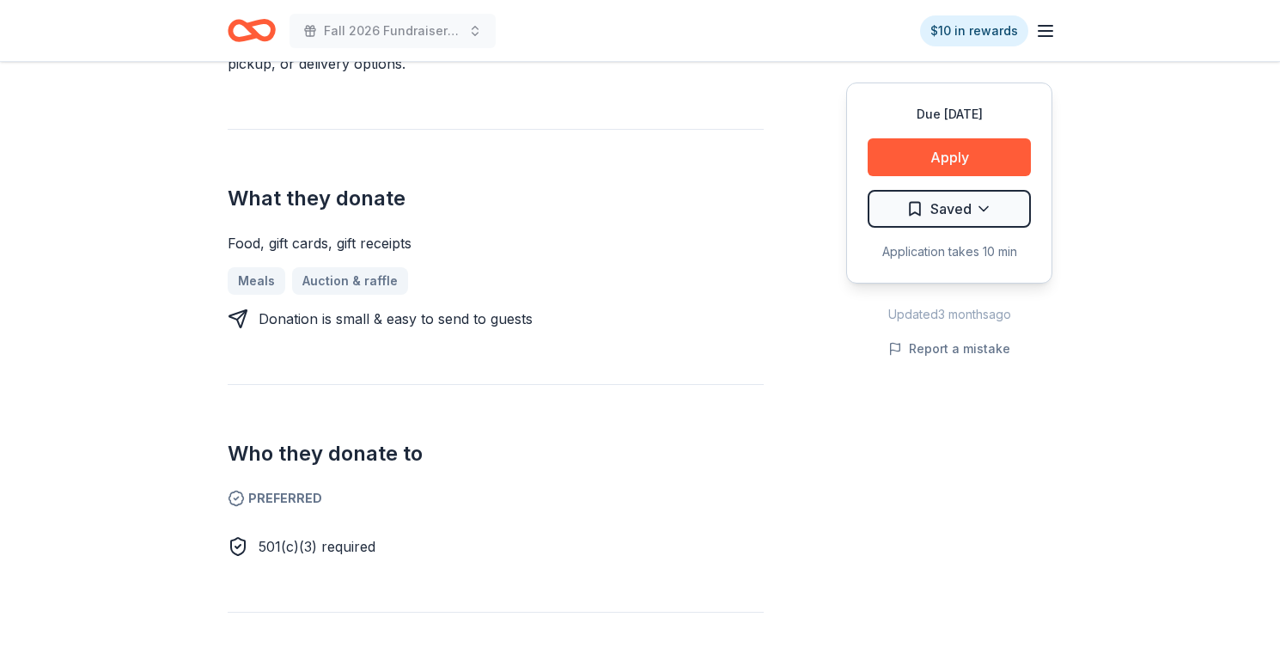
scroll to position [607, 0]
click at [1000, 157] on button "Apply" at bounding box center [949, 157] width 163 height 38
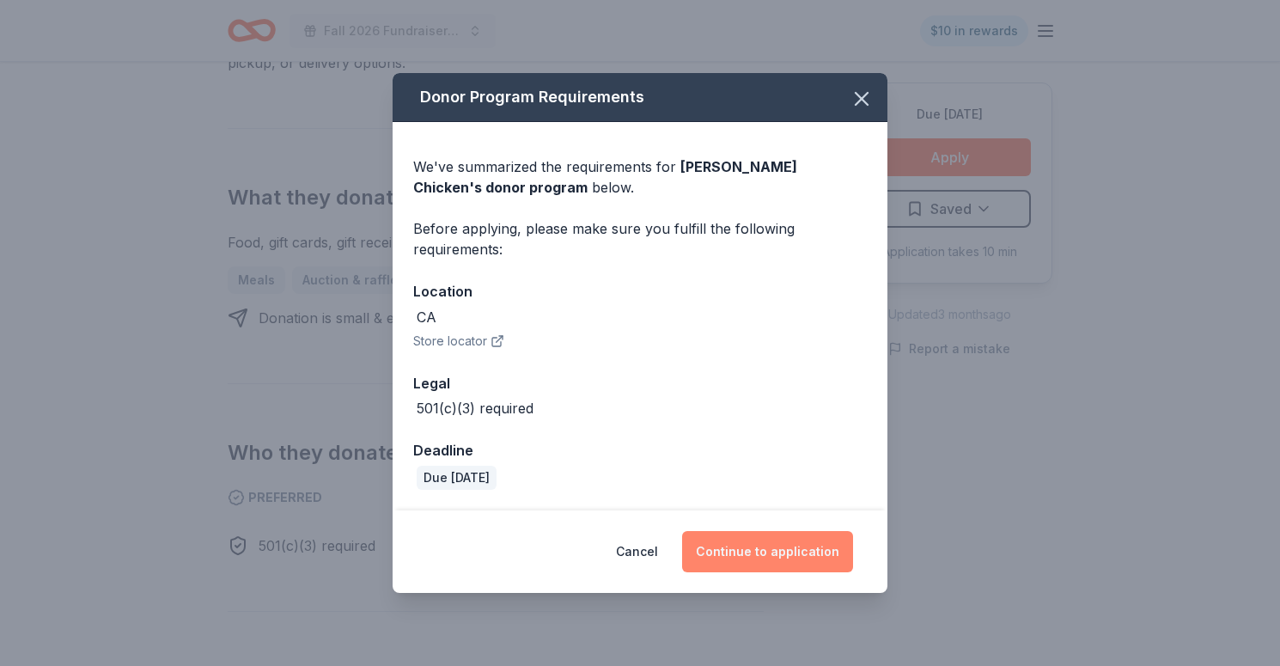
click at [814, 546] on button "Continue to application" at bounding box center [767, 551] width 171 height 41
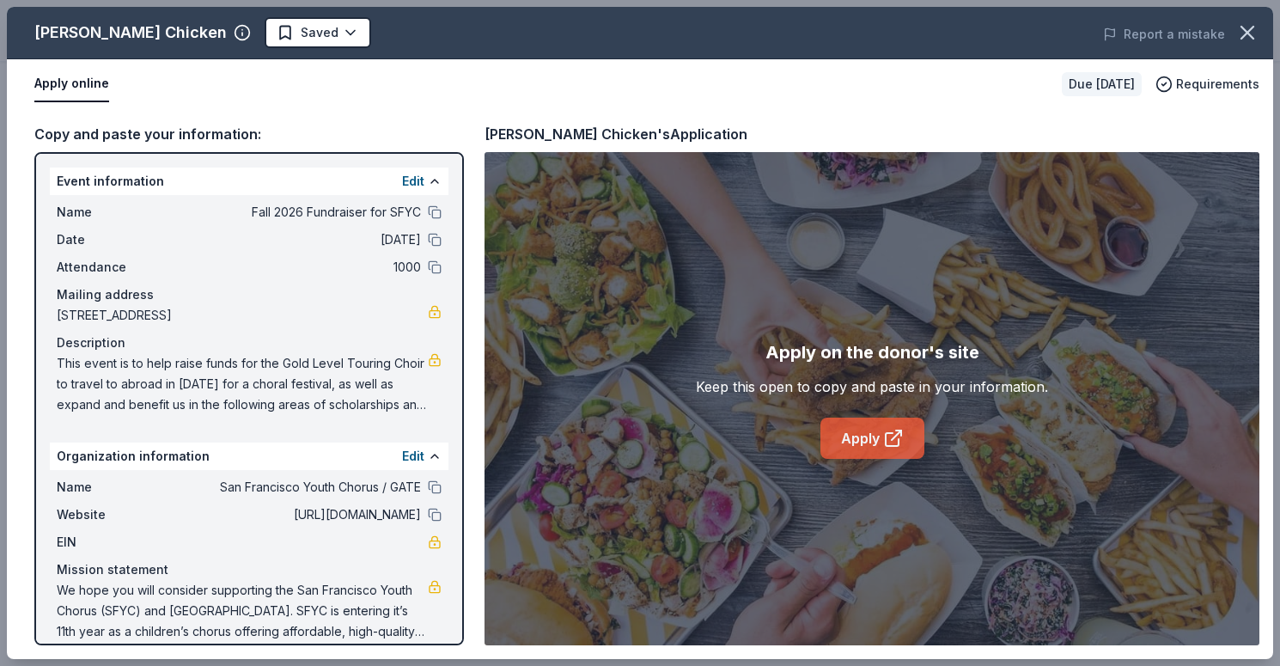
click at [876, 441] on link "Apply" at bounding box center [873, 438] width 104 height 41
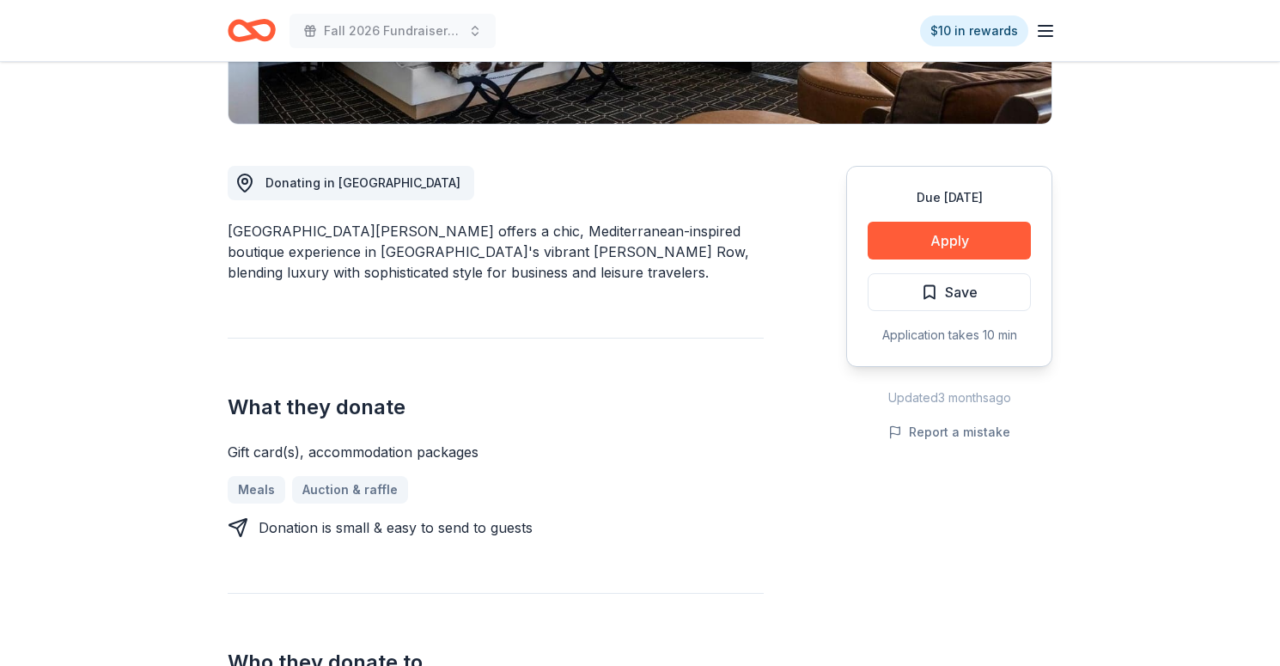
scroll to position [399, 0]
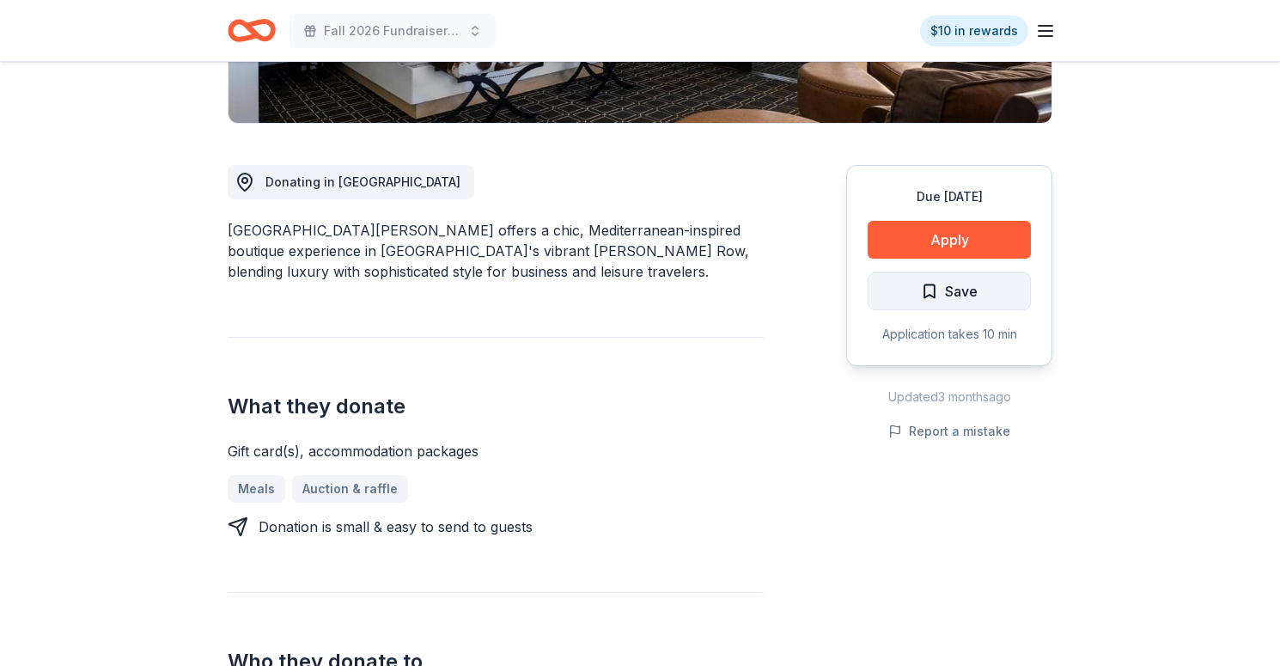
click at [961, 286] on span "Save" at bounding box center [961, 291] width 33 height 22
click at [968, 243] on button "Apply" at bounding box center [949, 240] width 163 height 38
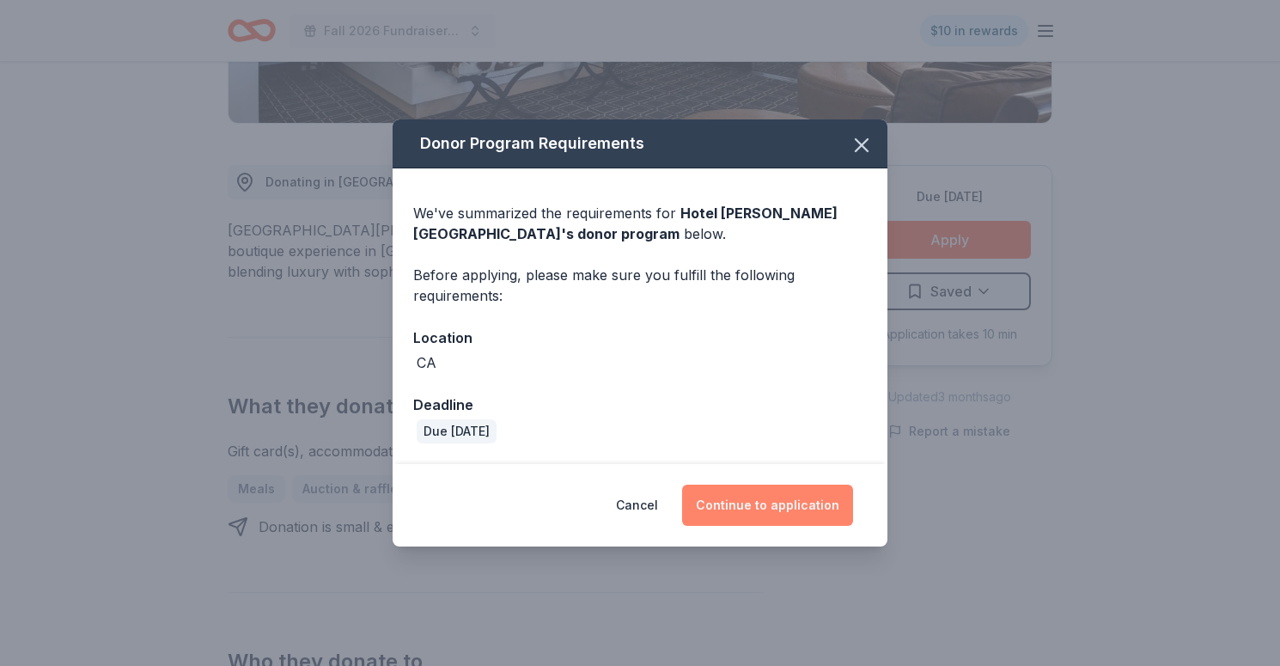
click at [764, 512] on button "Continue to application" at bounding box center [767, 505] width 171 height 41
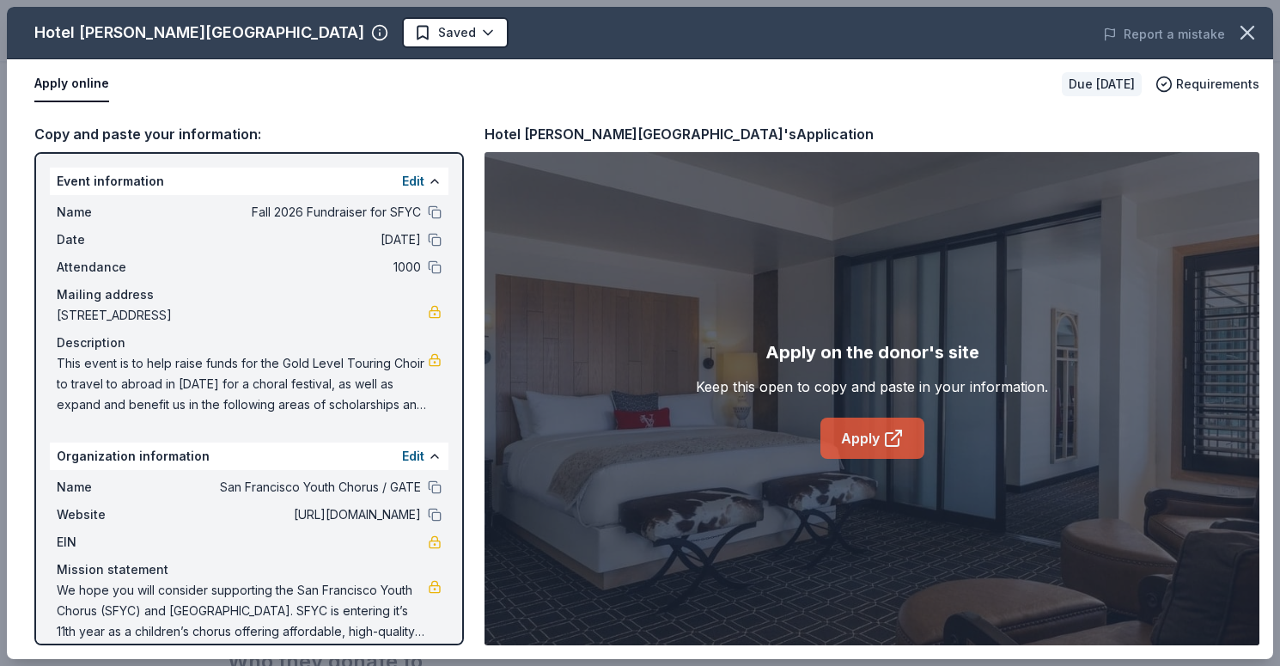
click at [852, 444] on link "Apply" at bounding box center [873, 438] width 104 height 41
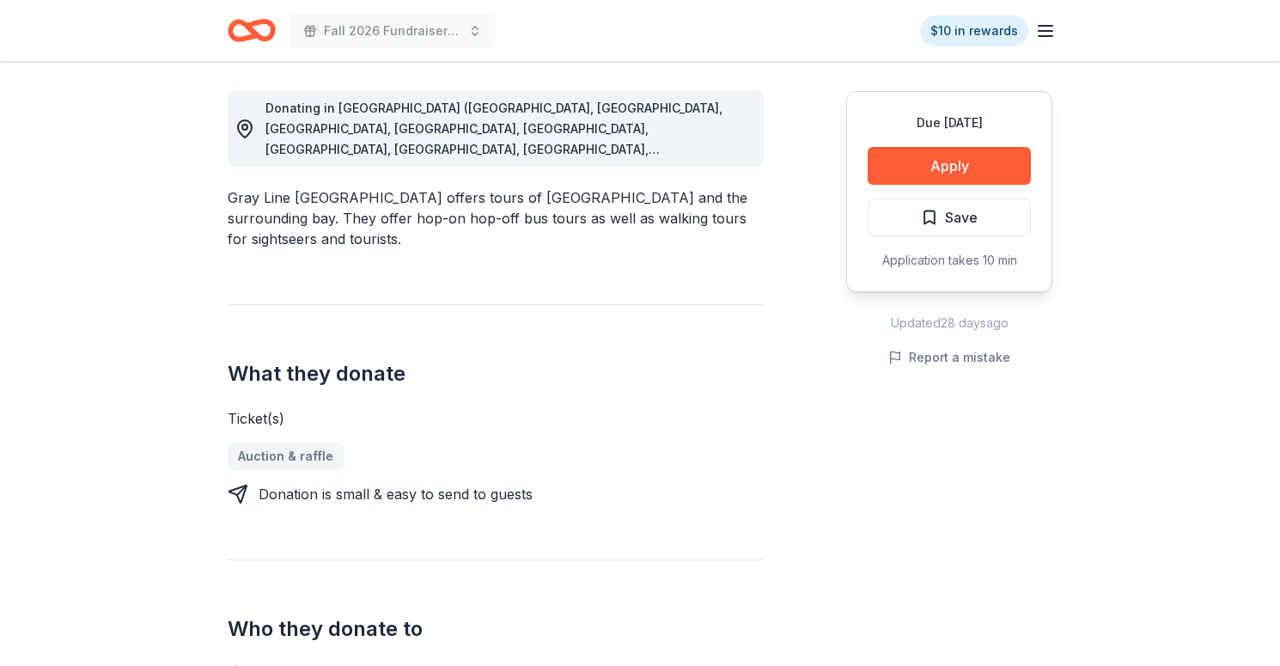
scroll to position [474, 0]
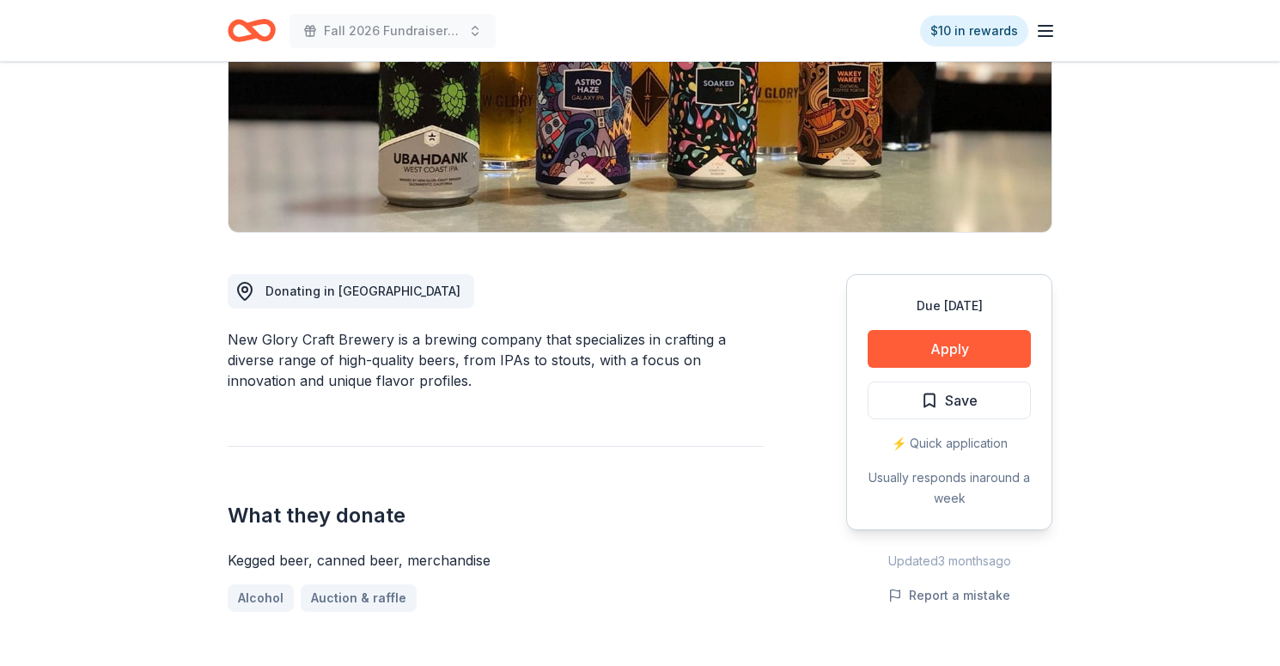
scroll to position [292, 0]
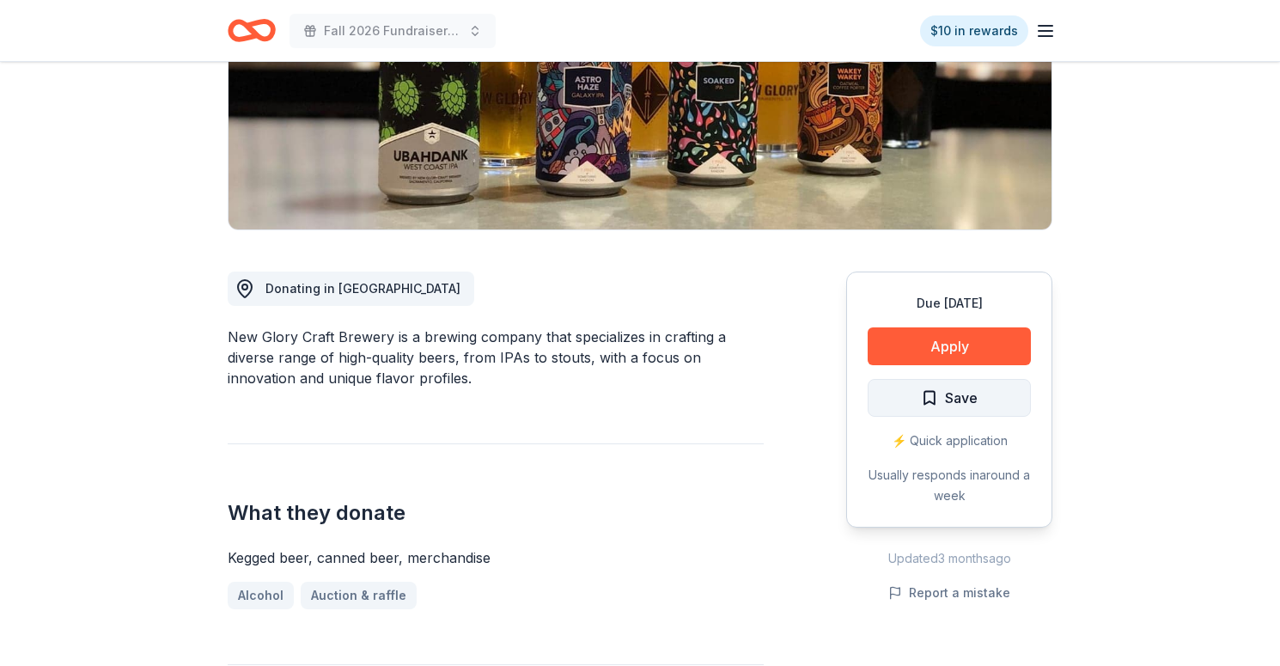
click at [969, 407] on span "Save" at bounding box center [961, 398] width 33 height 22
click at [980, 346] on button "Apply" at bounding box center [949, 346] width 163 height 38
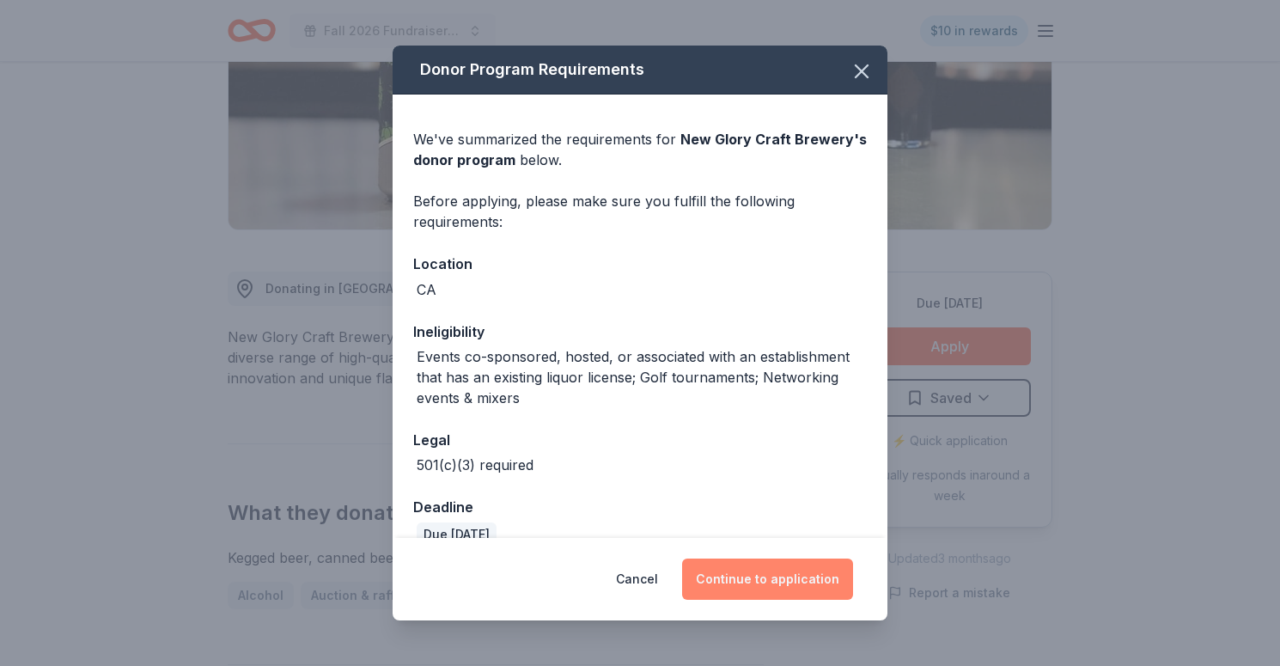
click at [826, 577] on button "Continue to application" at bounding box center [767, 579] width 171 height 41
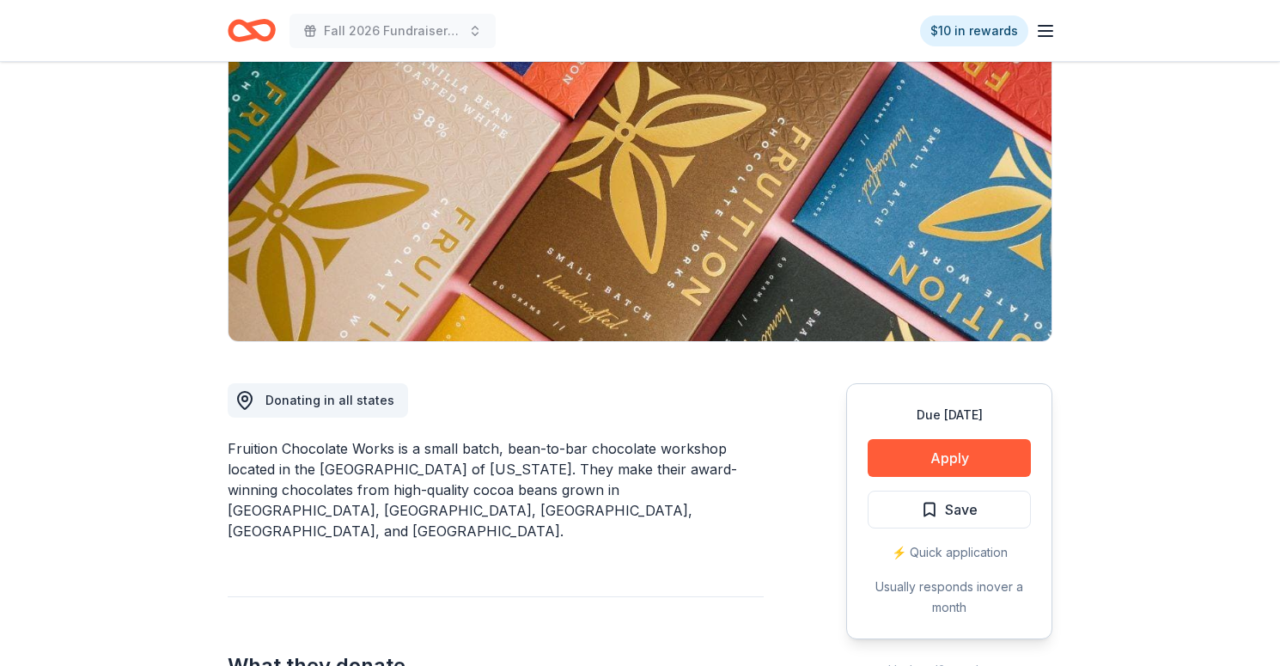
scroll to position [174, 0]
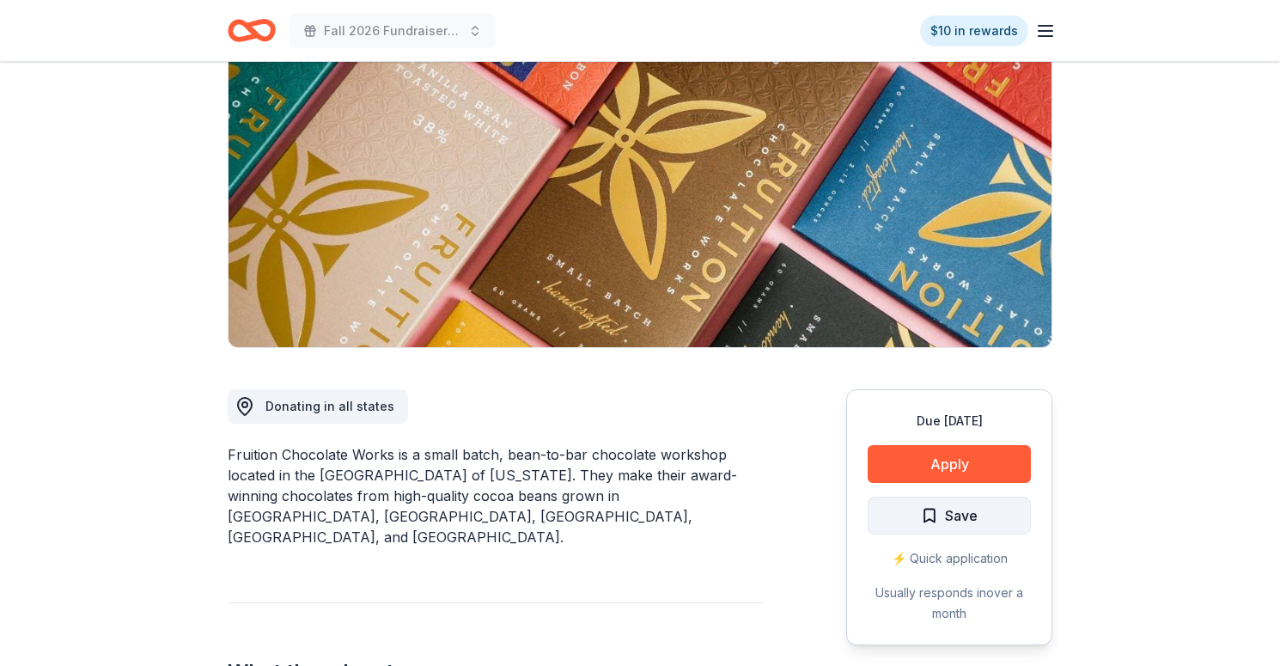
click at [921, 513] on span "Save" at bounding box center [949, 515] width 57 height 22
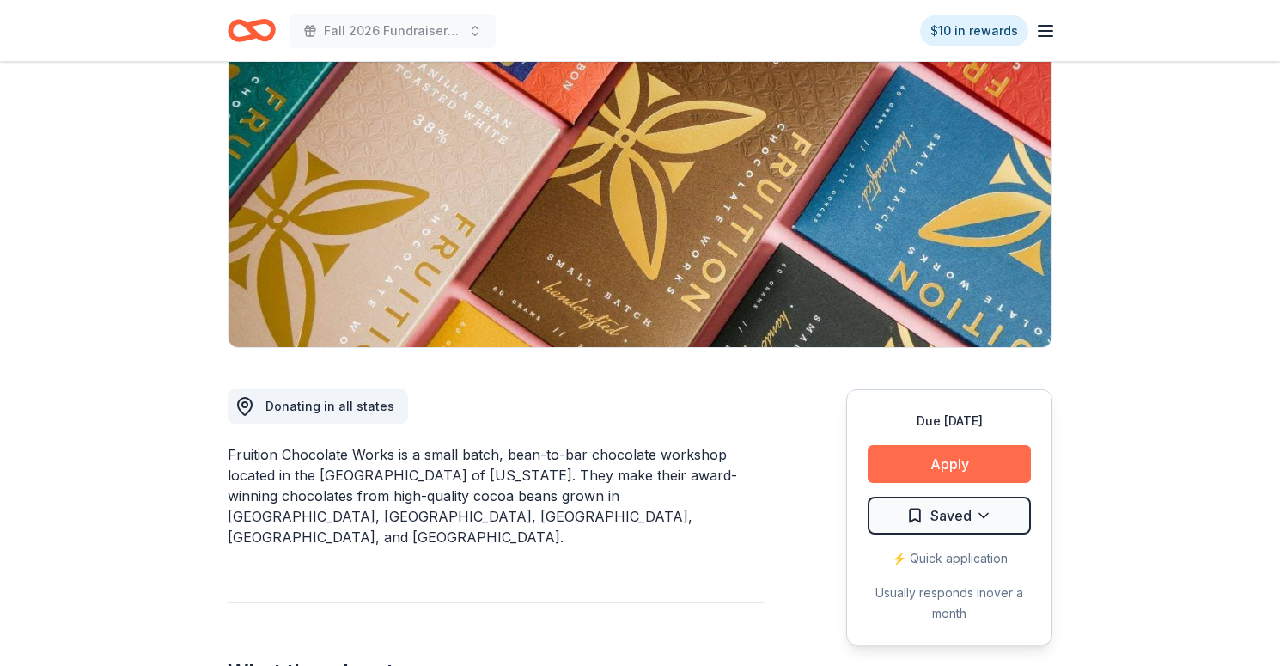
click at [945, 463] on button "Apply" at bounding box center [949, 464] width 163 height 38
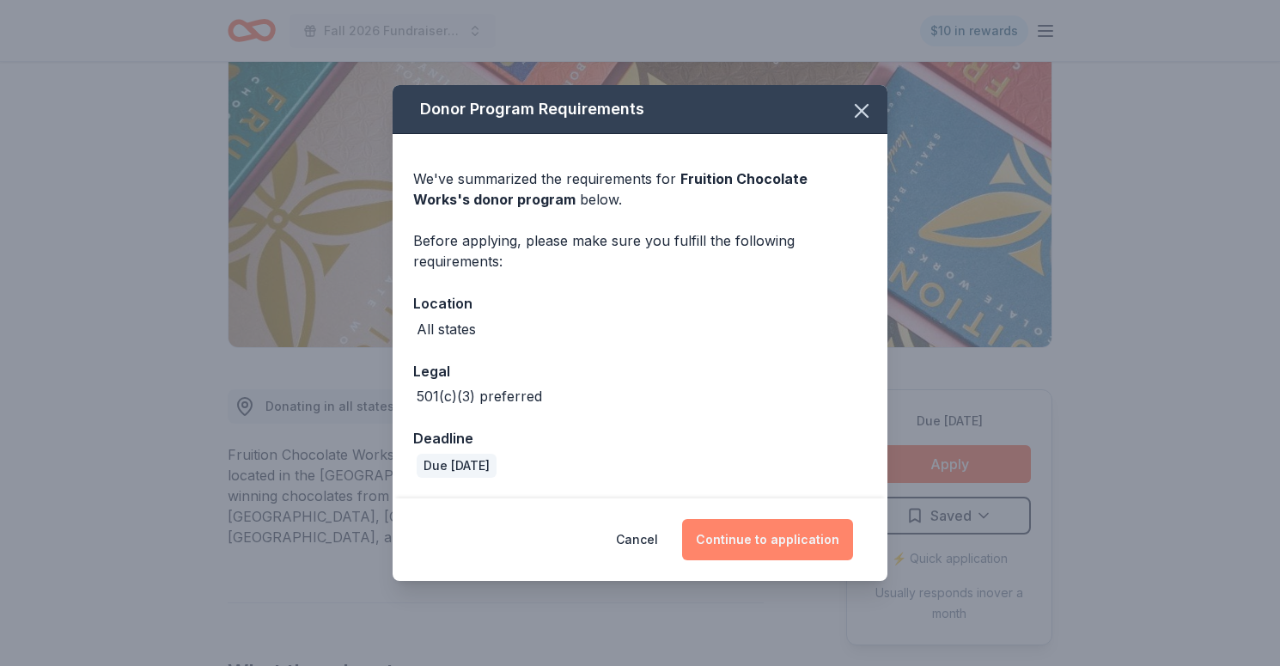
click at [791, 541] on button "Continue to application" at bounding box center [767, 539] width 171 height 41
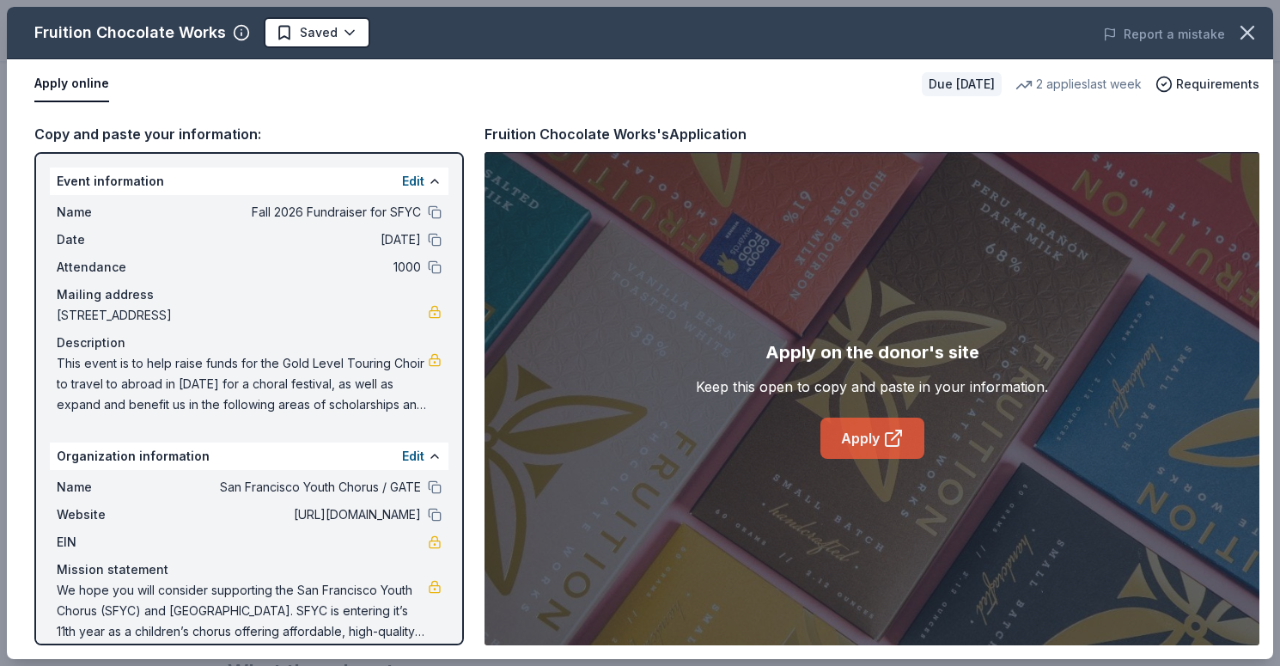
click at [854, 439] on link "Apply" at bounding box center [873, 438] width 104 height 41
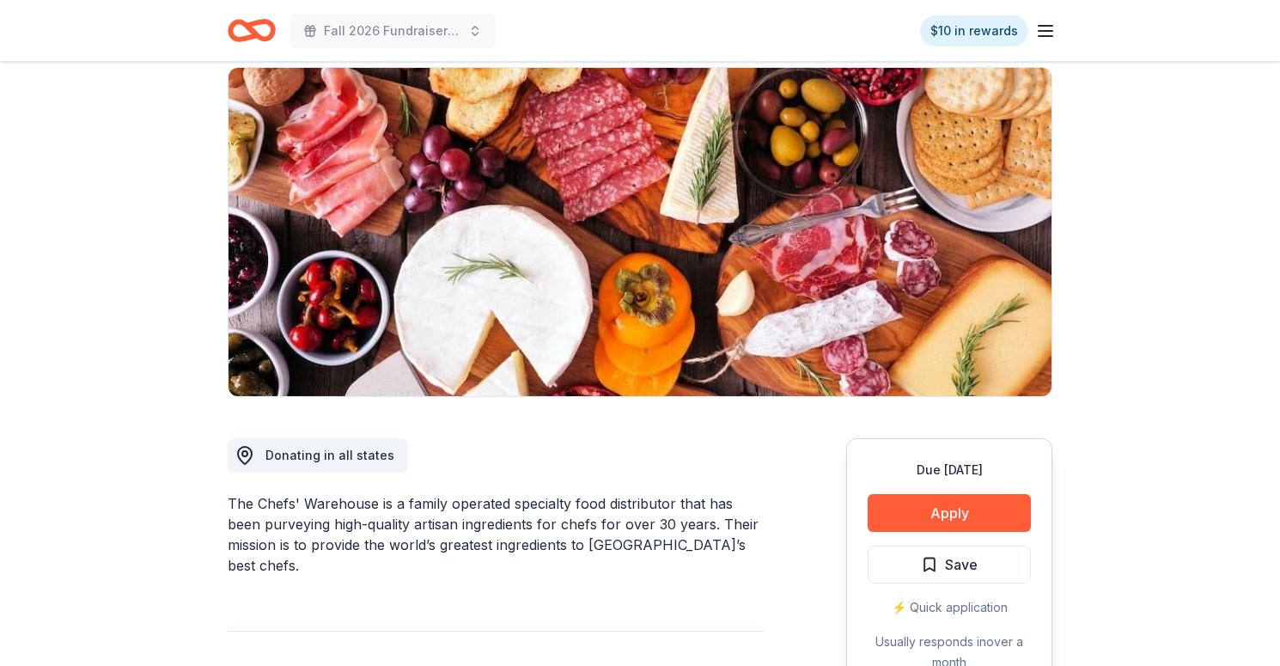
scroll to position [138, 0]
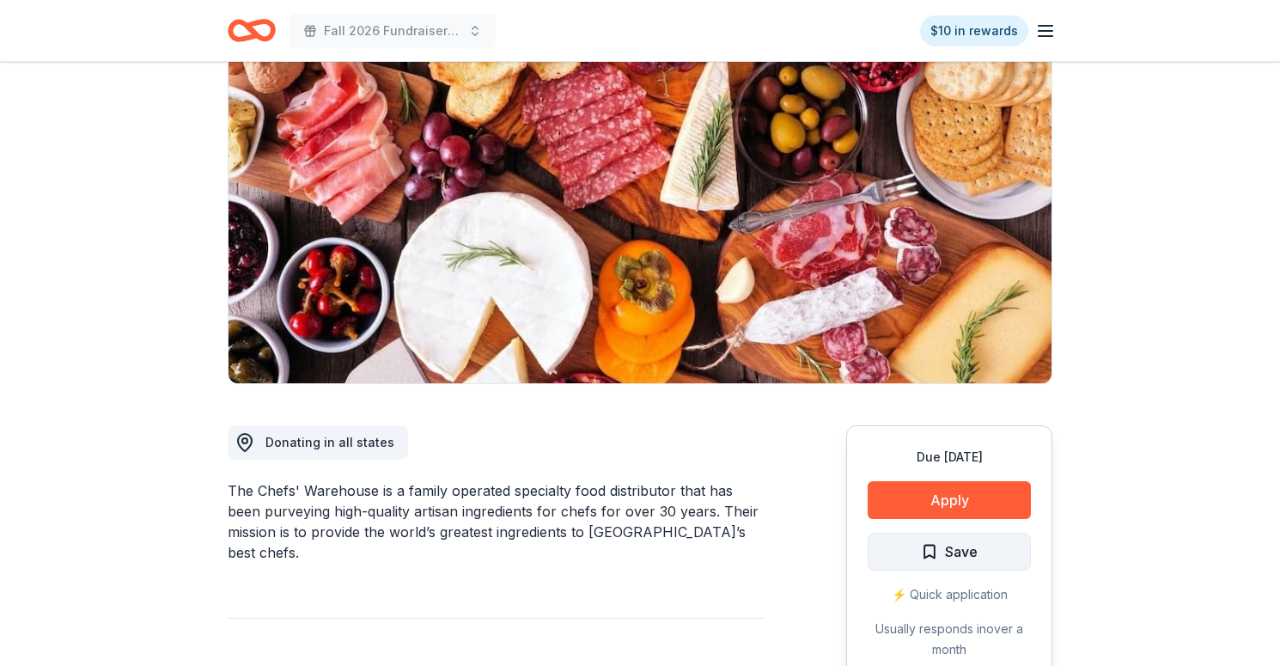
click at [969, 555] on span "Save" at bounding box center [961, 551] width 33 height 22
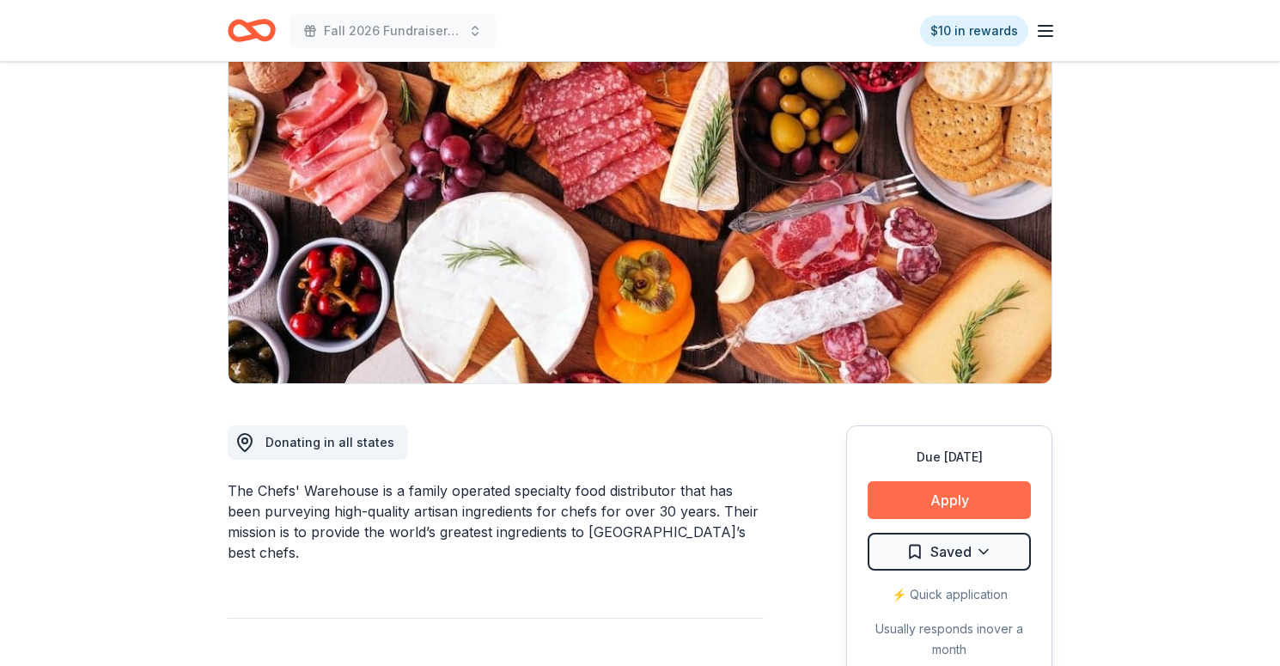
click at [980, 485] on button "Apply" at bounding box center [949, 500] width 163 height 38
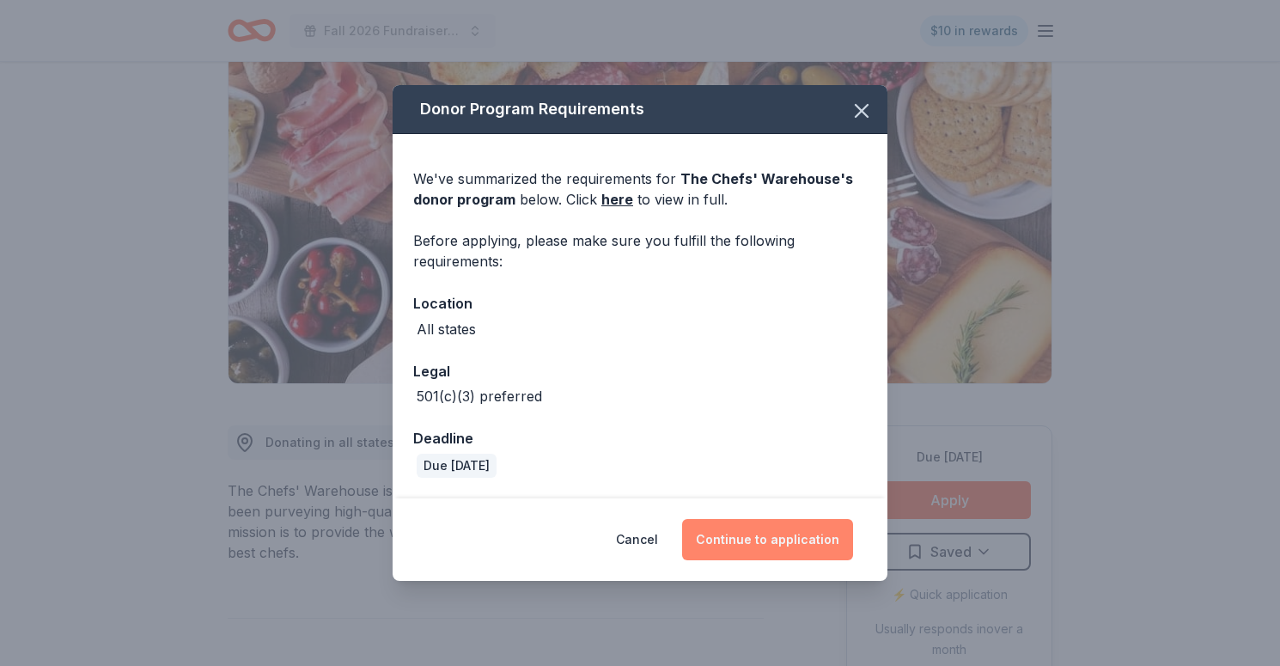
click at [803, 525] on button "Continue to application" at bounding box center [767, 539] width 171 height 41
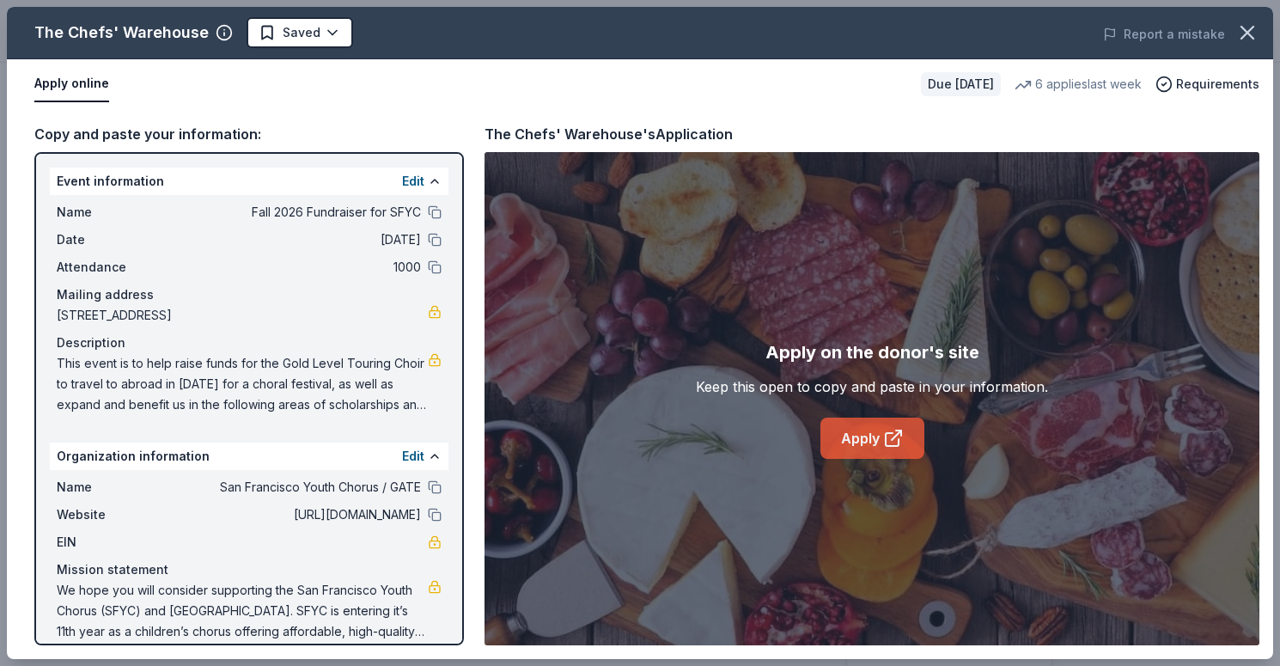
click at [871, 443] on link "Apply" at bounding box center [873, 438] width 104 height 41
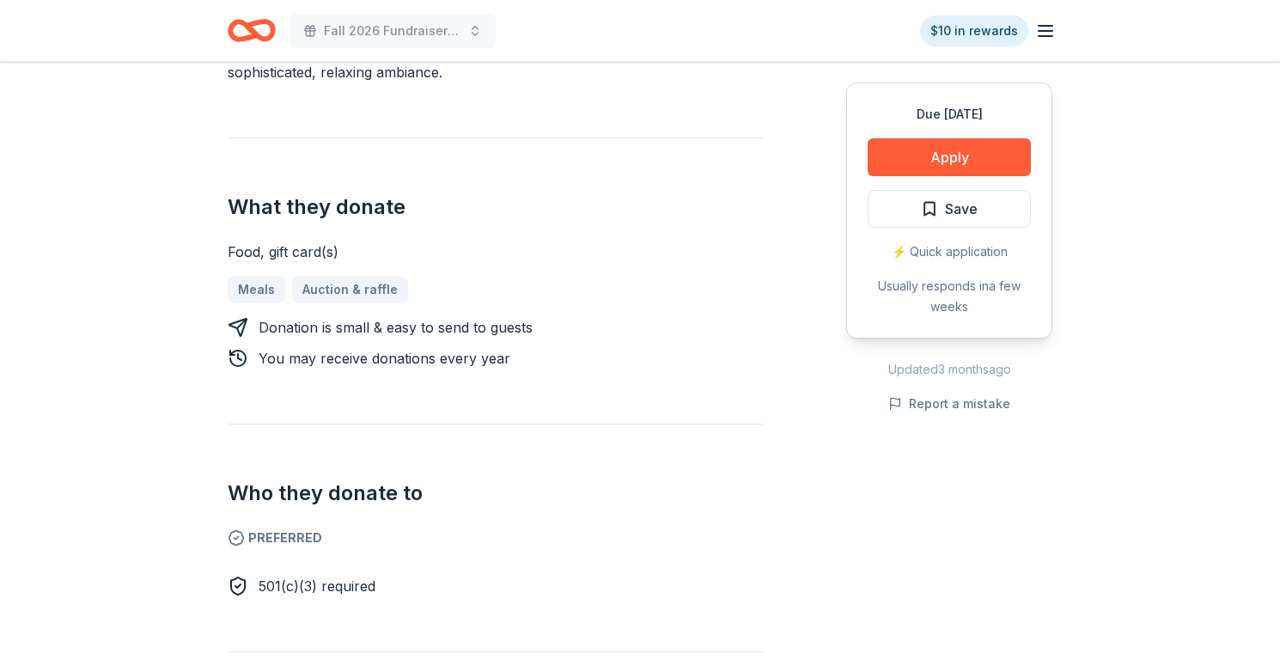
scroll to position [599, 0]
click at [974, 198] on span "Save" at bounding box center [961, 209] width 33 height 22
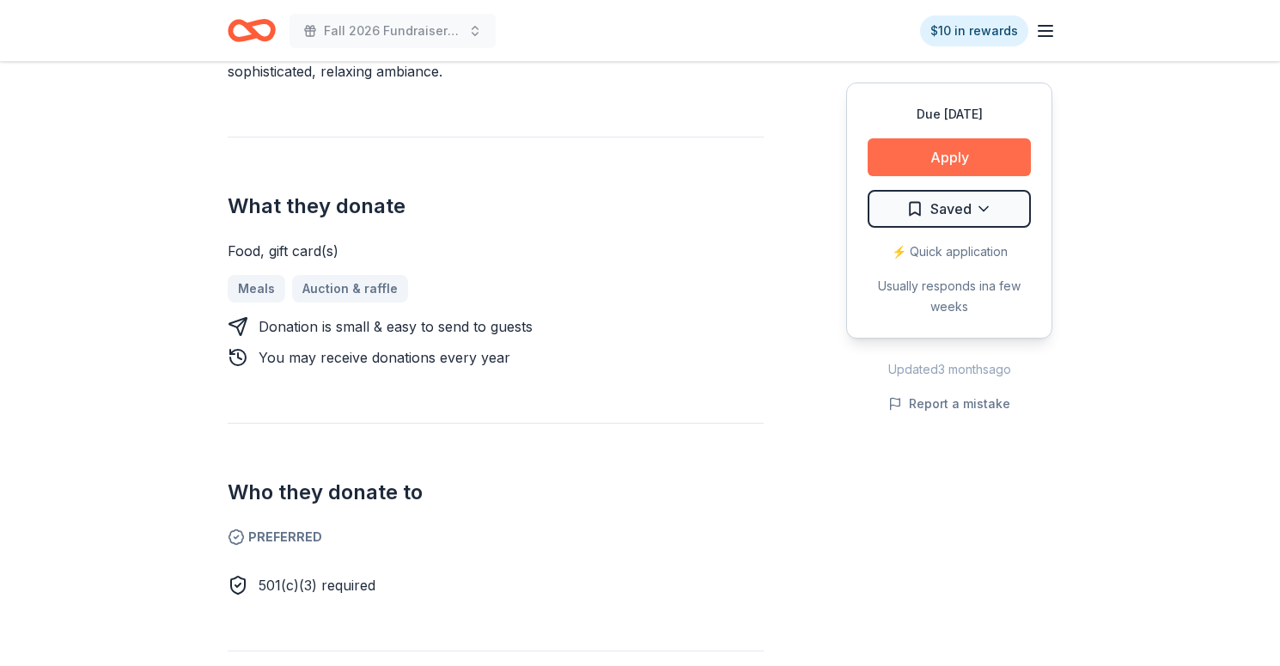
click at [975, 154] on button "Apply" at bounding box center [949, 157] width 163 height 38
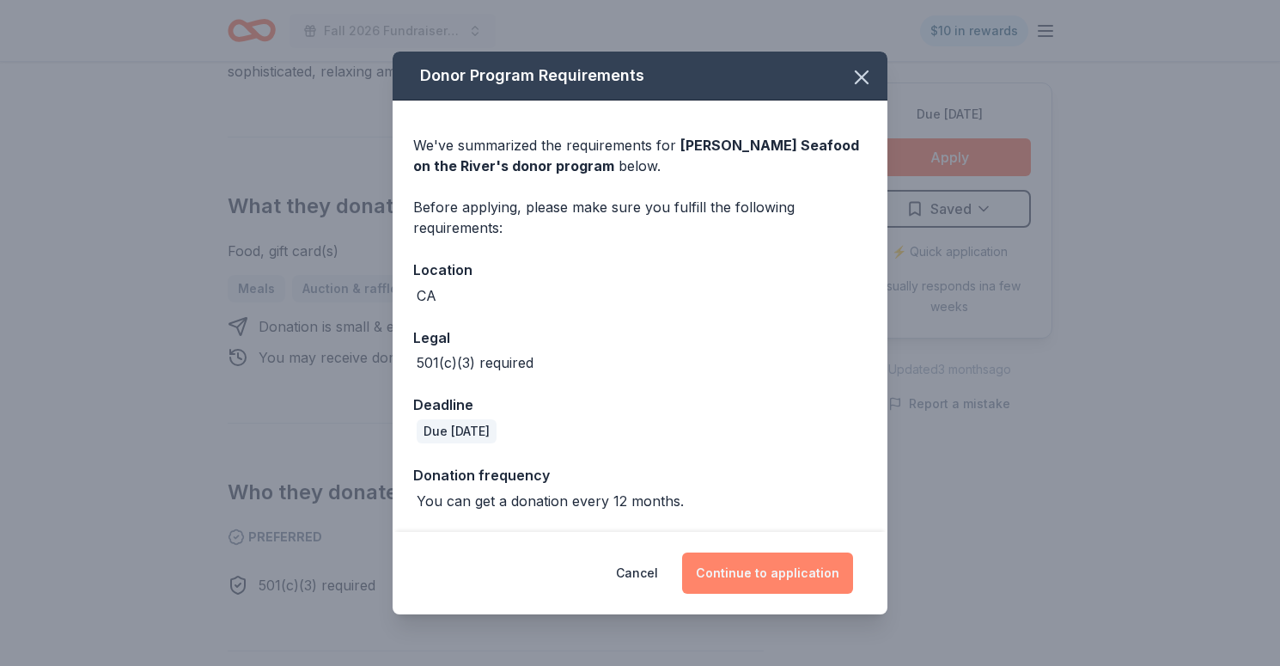
click at [817, 572] on button "Continue to application" at bounding box center [767, 572] width 171 height 41
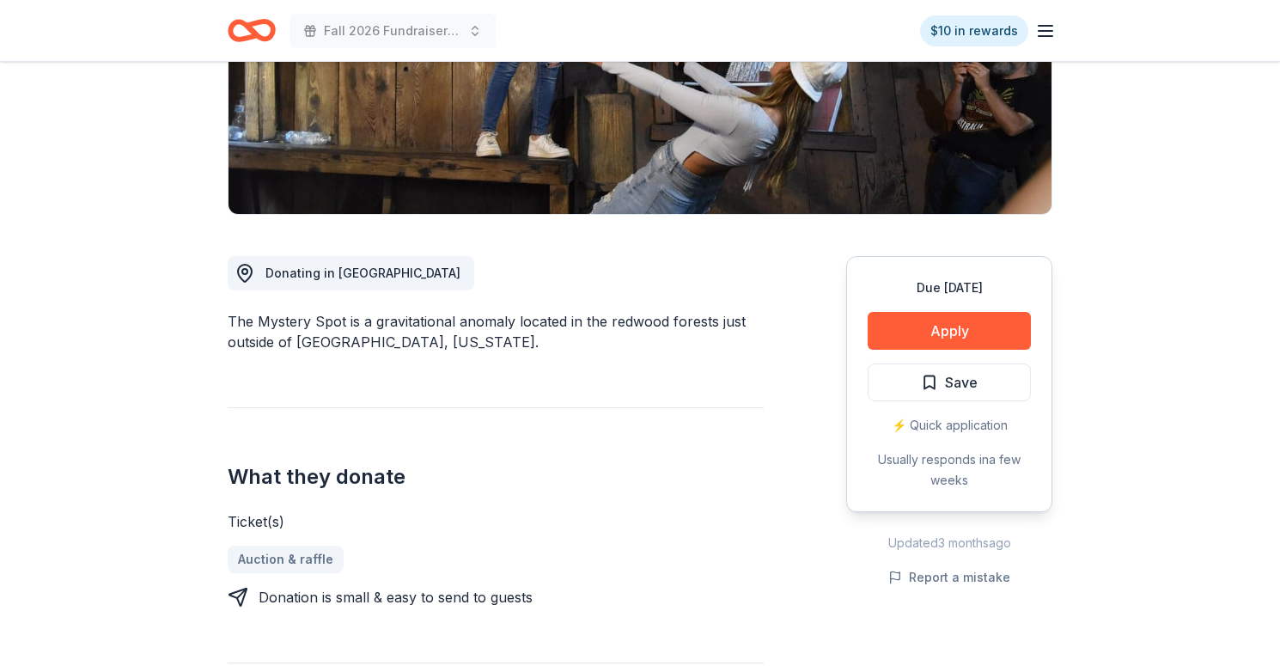
scroll to position [309, 0]
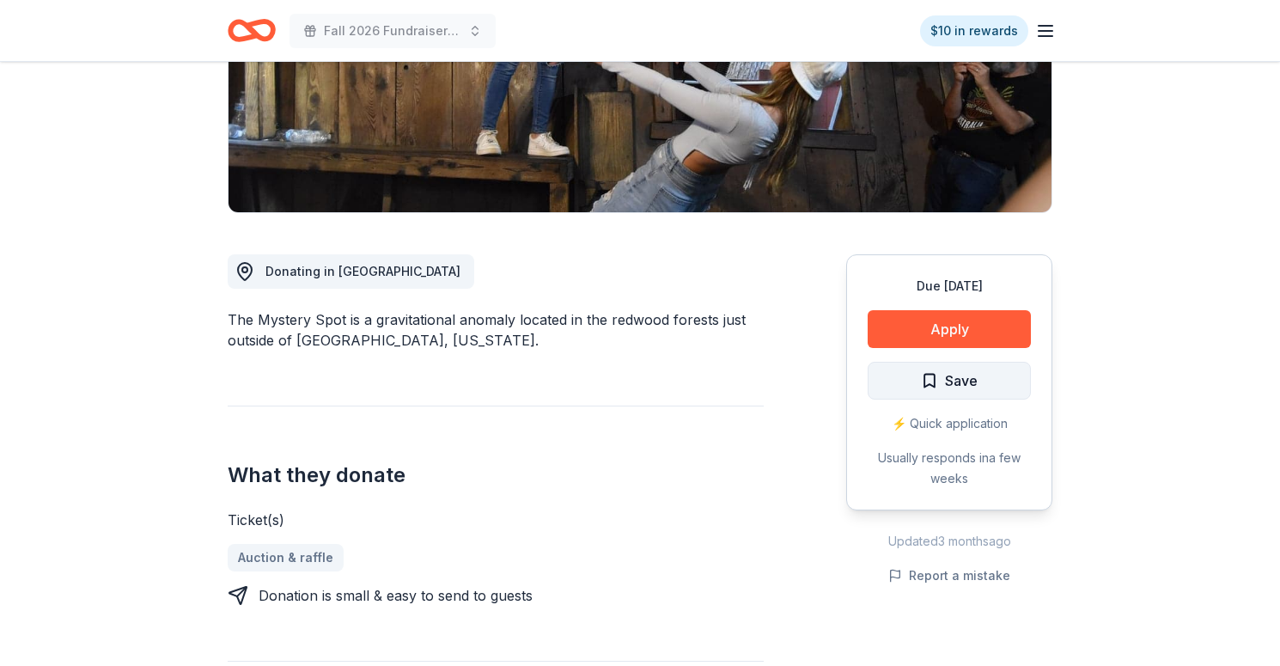
click at [1009, 388] on button "Save" at bounding box center [949, 381] width 163 height 38
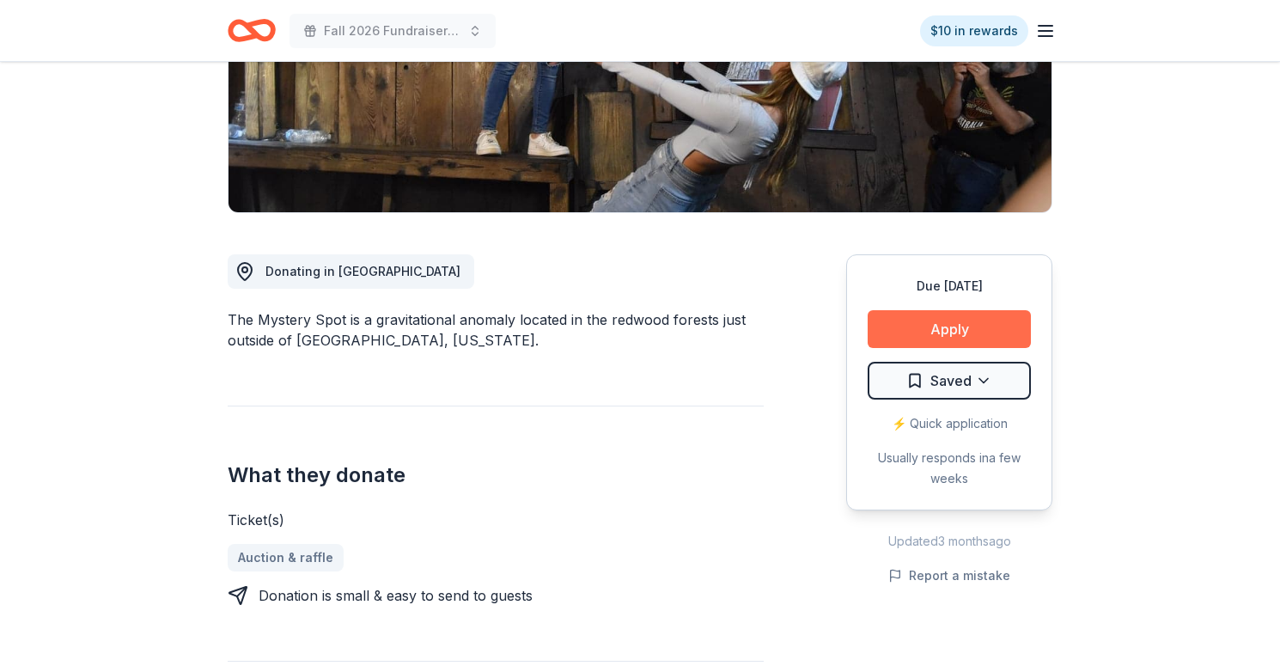
click at [985, 322] on button "Apply" at bounding box center [949, 329] width 163 height 38
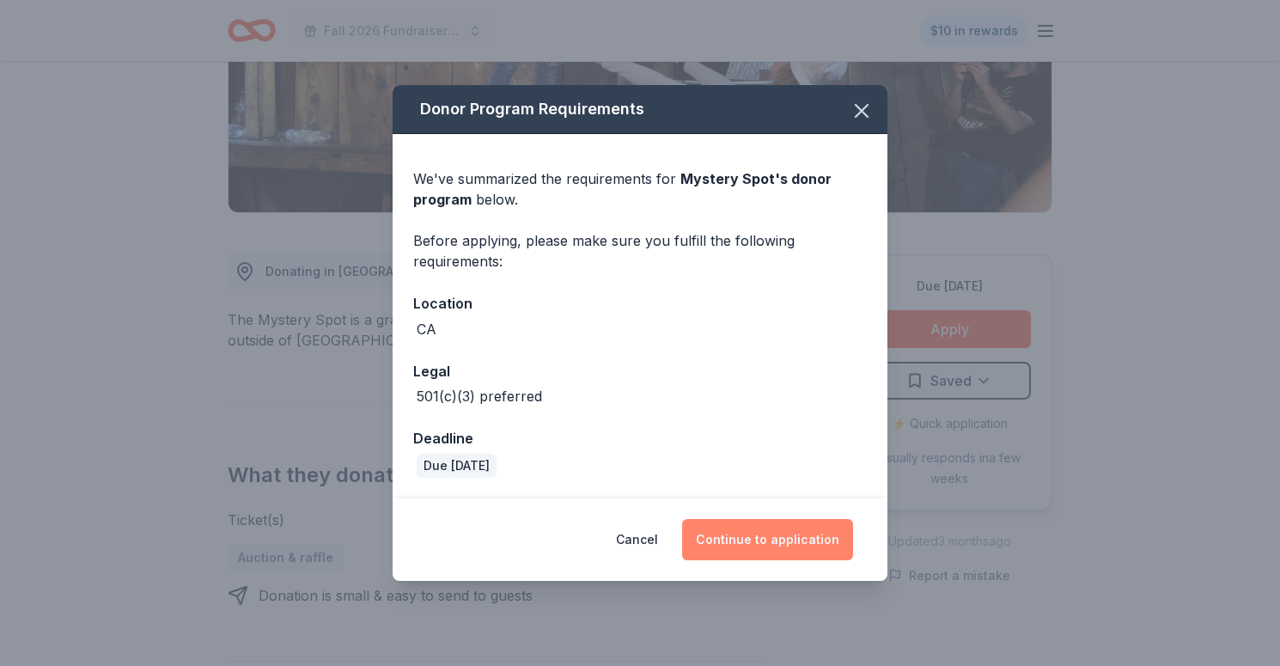
click at [805, 531] on button "Continue to application" at bounding box center [767, 539] width 171 height 41
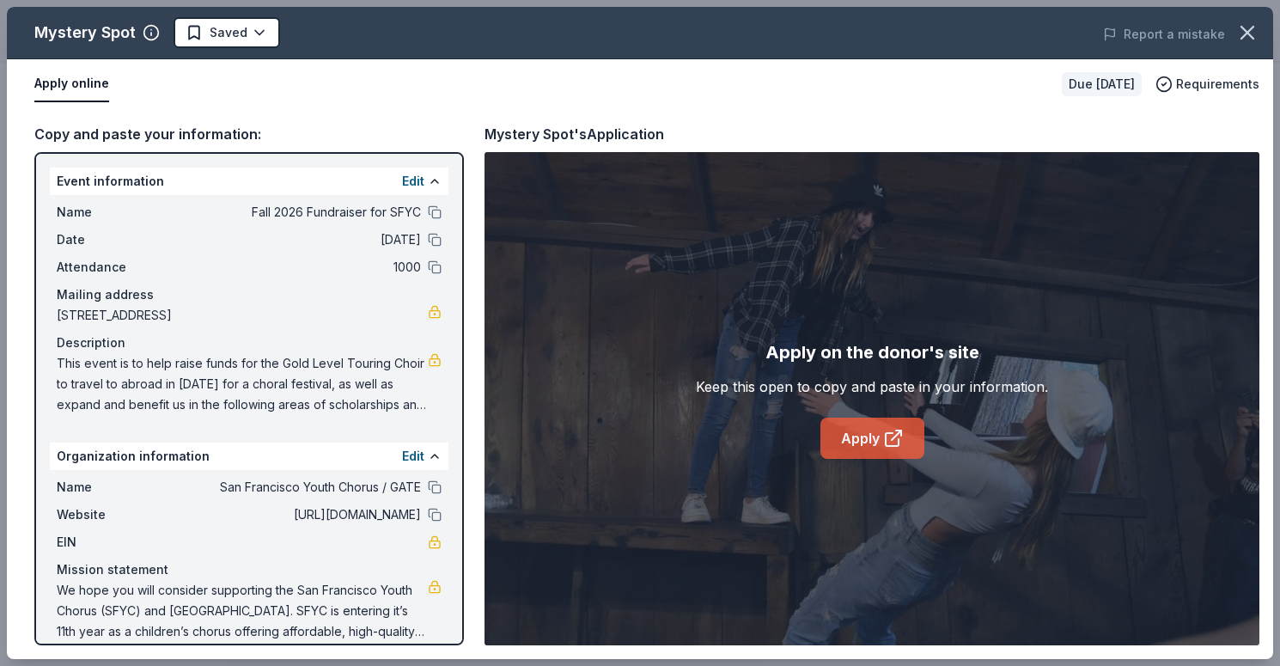
click at [858, 434] on link "Apply" at bounding box center [873, 438] width 104 height 41
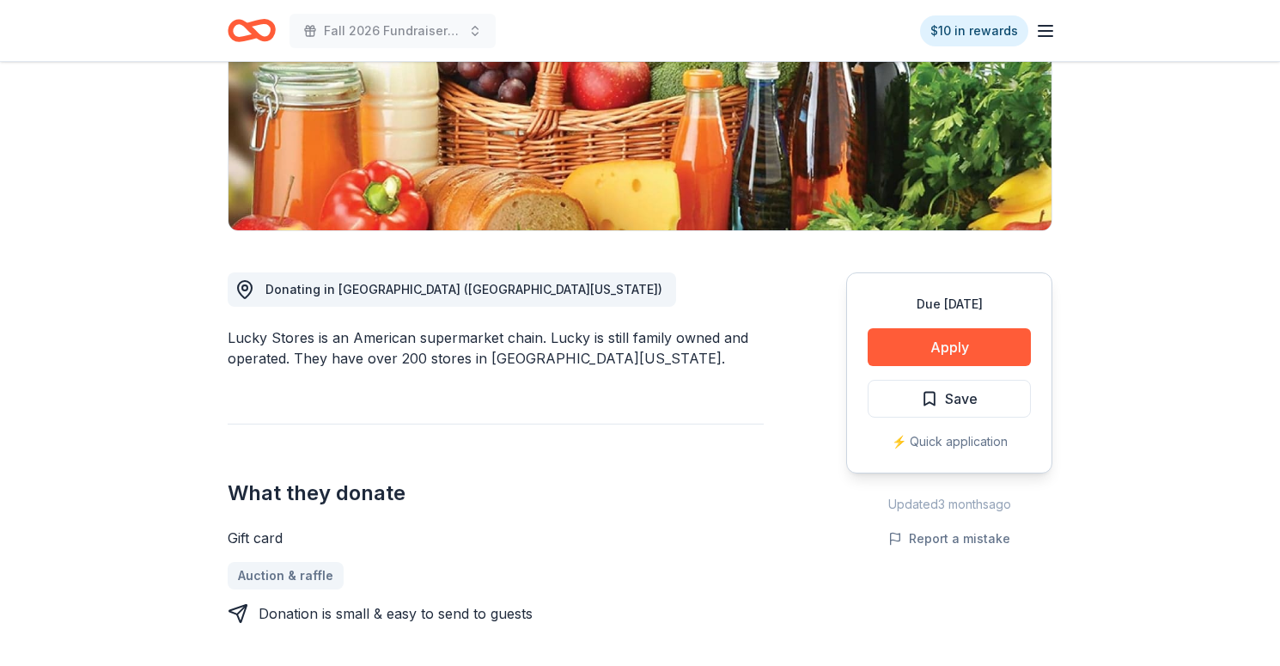
scroll to position [292, 0]
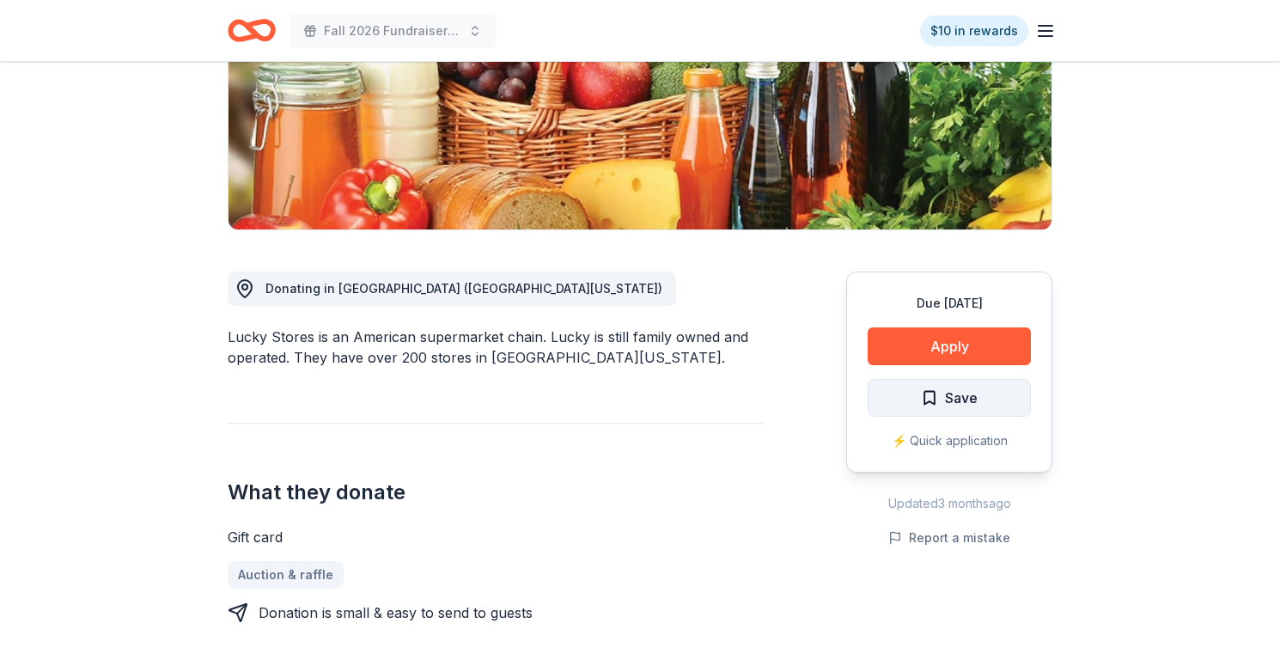
click at [953, 406] on span "Save" at bounding box center [961, 398] width 33 height 22
click at [974, 346] on button "Apply" at bounding box center [949, 346] width 163 height 38
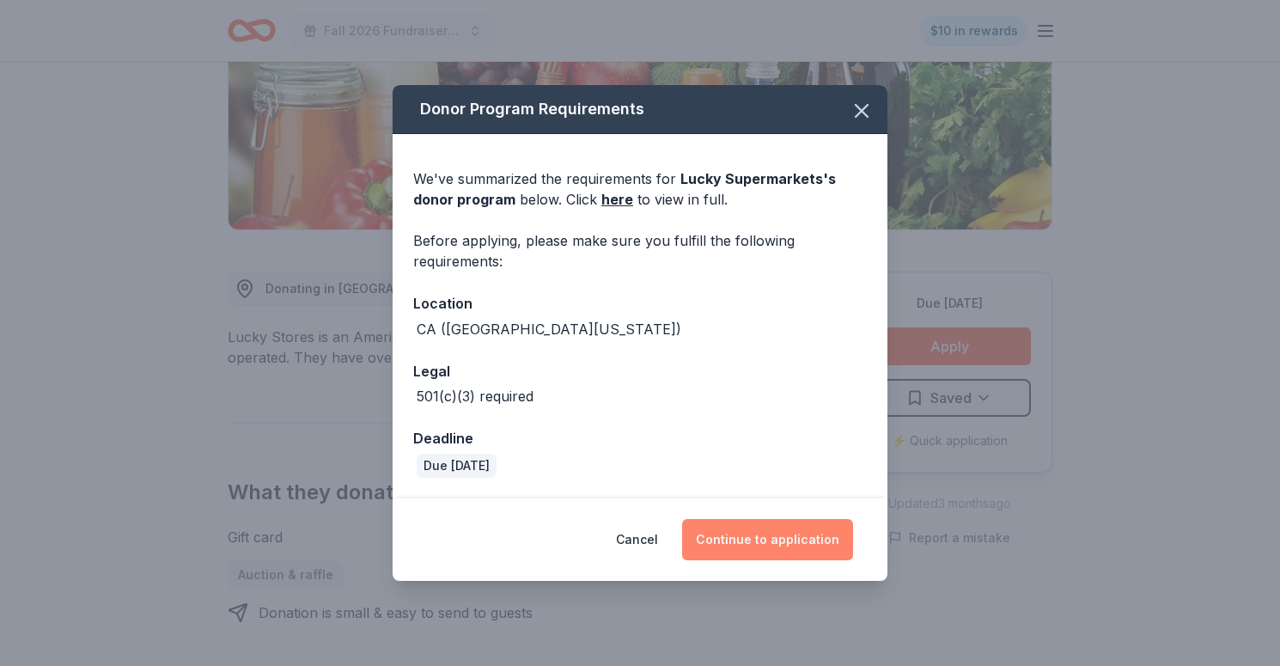
click at [745, 539] on button "Continue to application" at bounding box center [767, 539] width 171 height 41
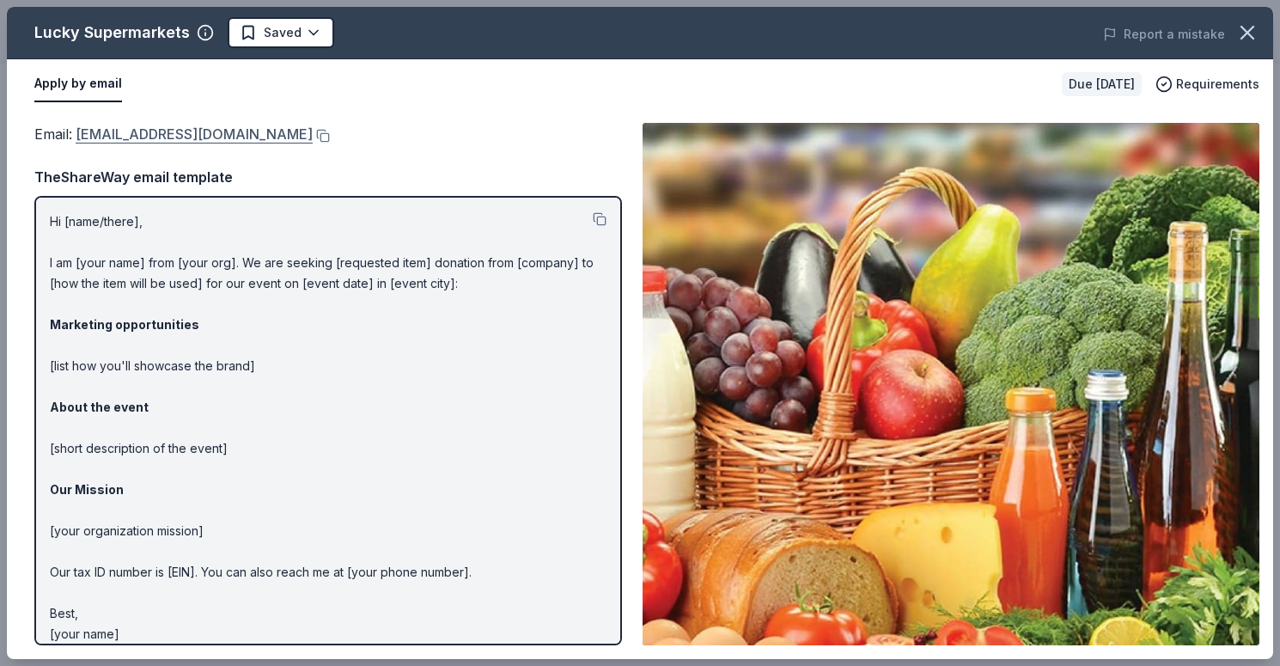
click at [178, 129] on link "giving@SaveMart.com" at bounding box center [194, 134] width 237 height 22
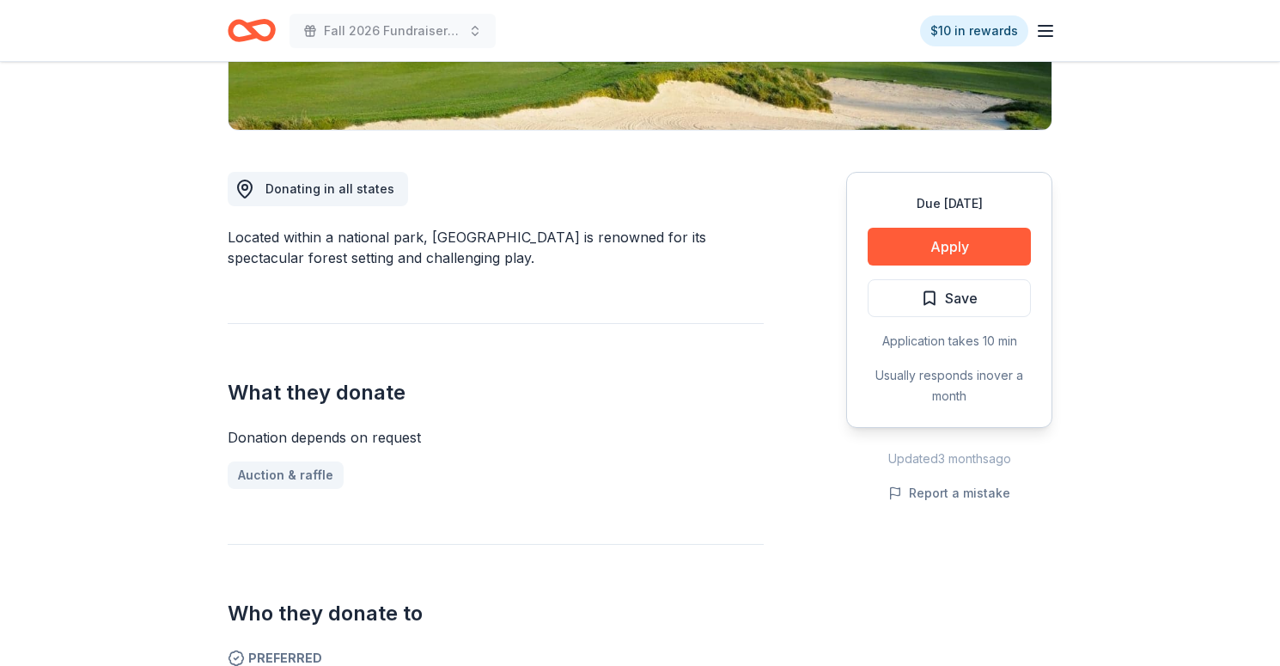
scroll to position [414, 0]
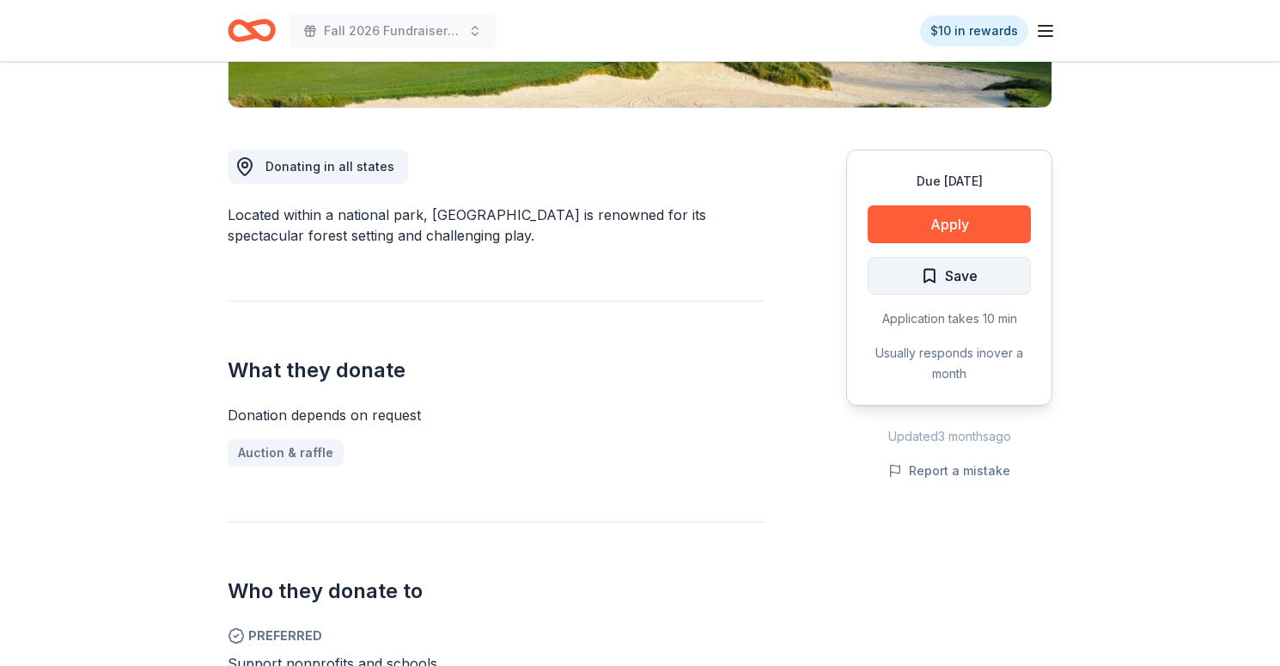
click at [934, 278] on span "Save" at bounding box center [949, 276] width 57 height 22
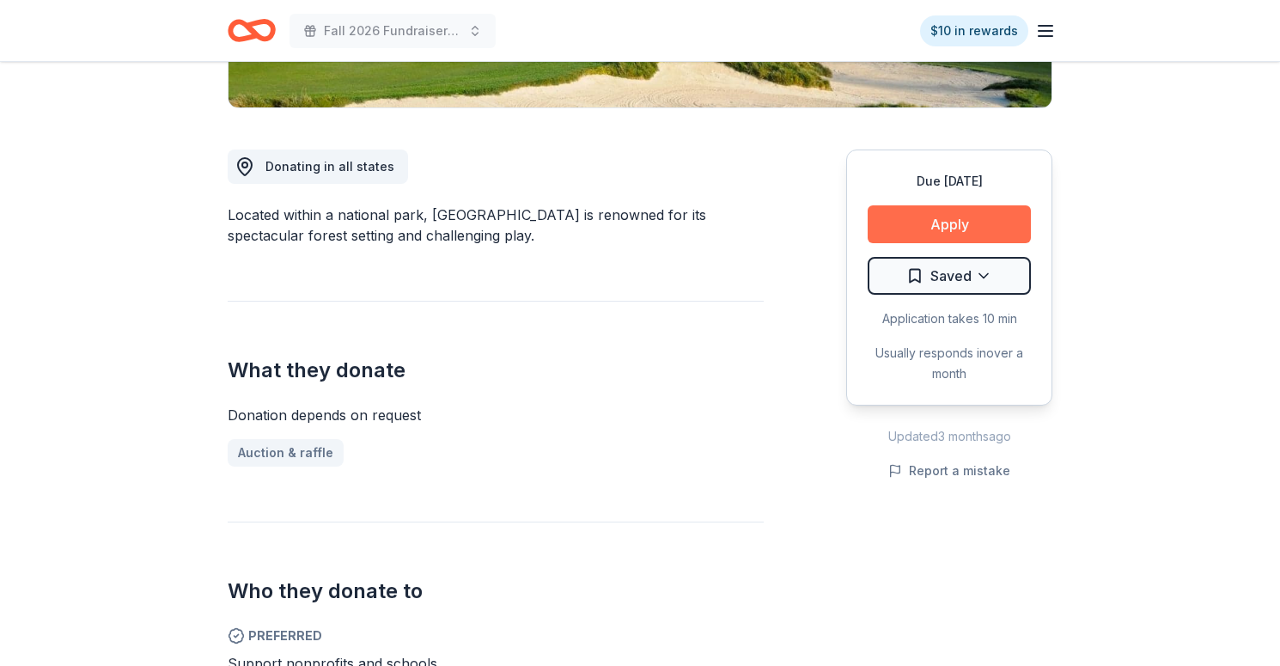
click at [967, 220] on button "Apply" at bounding box center [949, 224] width 163 height 38
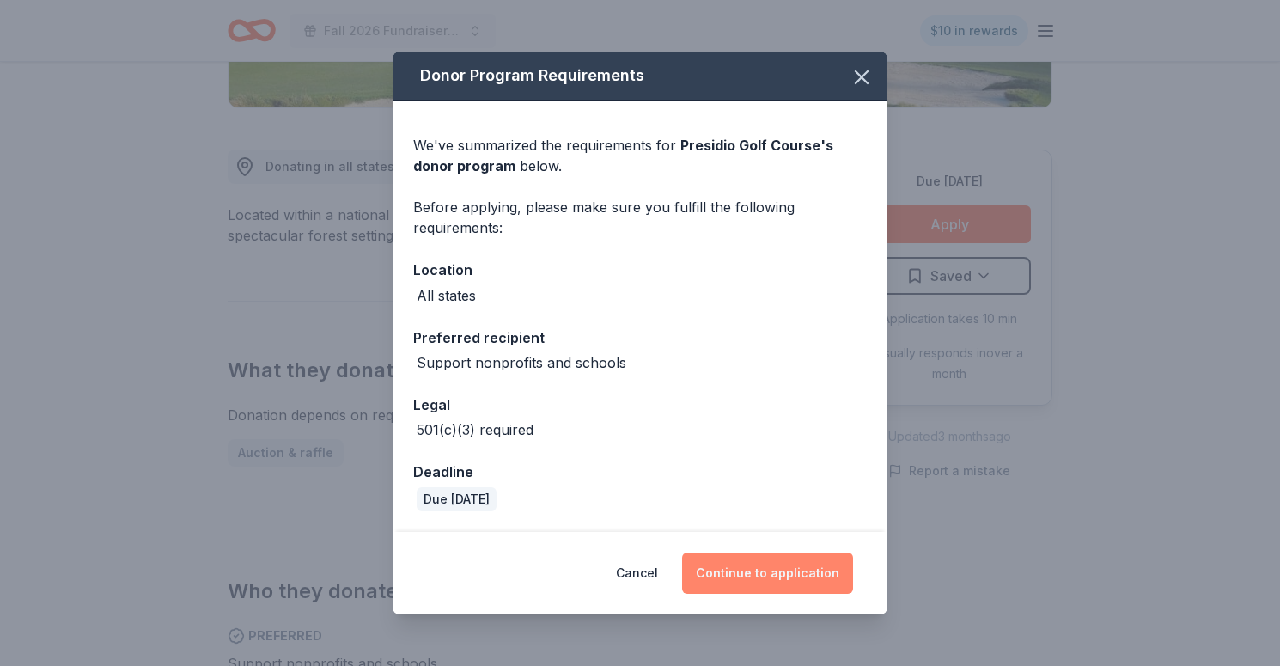
click at [760, 589] on button "Continue to application" at bounding box center [767, 572] width 171 height 41
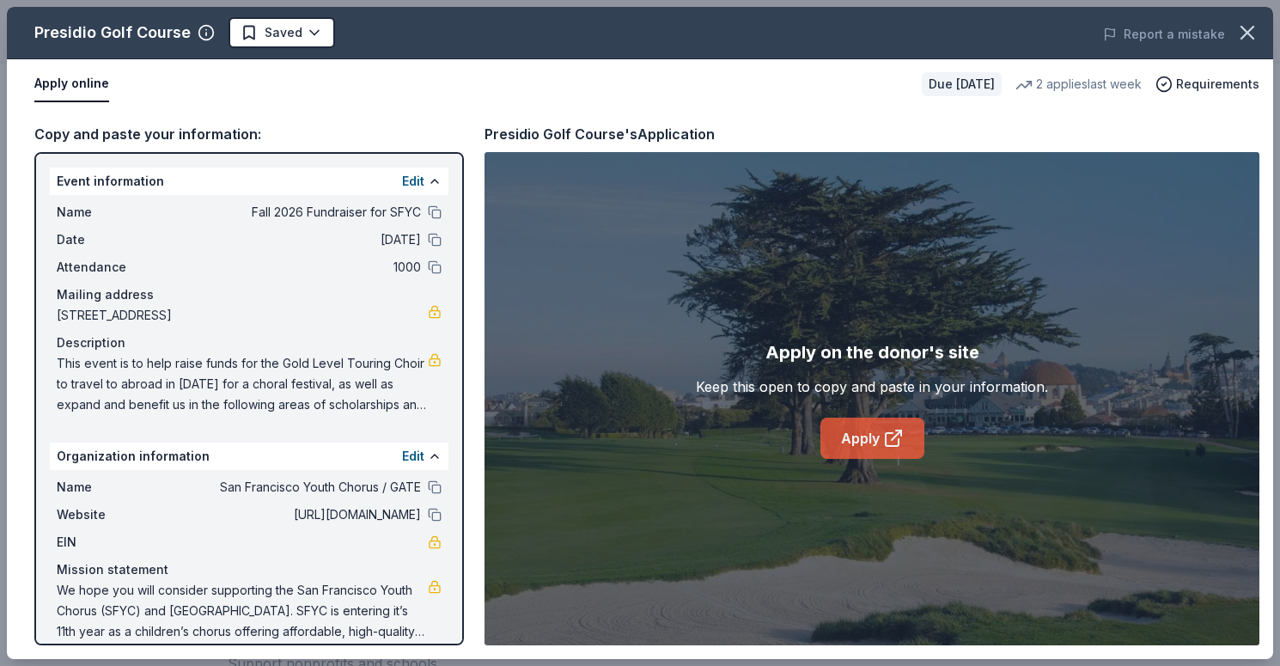
click at [871, 431] on link "Apply" at bounding box center [873, 438] width 104 height 41
